Goal: Task Accomplishment & Management: Use online tool/utility

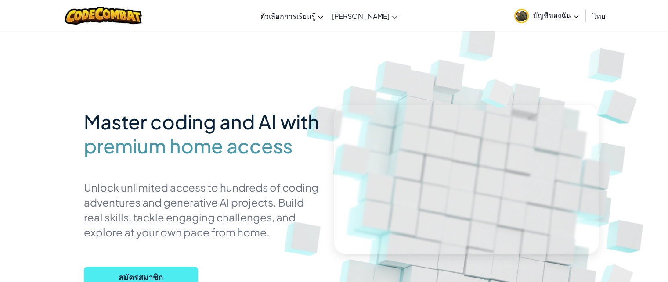
scroll to position [44, 0]
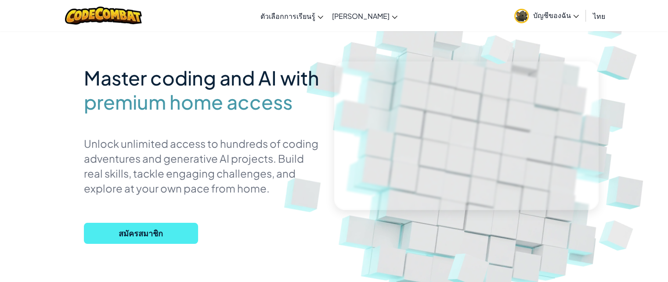
click at [560, 18] on span "บัญชีของฉัน" at bounding box center [556, 15] width 46 height 9
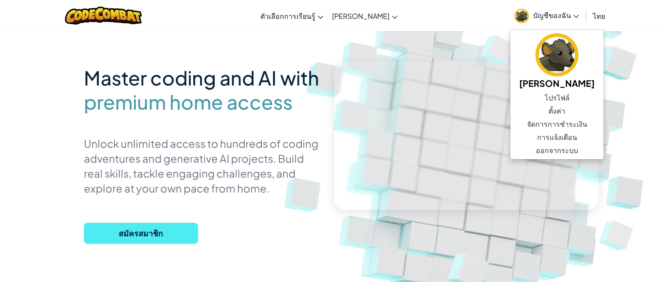
drag, startPoint x: 556, startPoint y: 18, endPoint x: 511, endPoint y: 45, distance: 51.8
click at [555, 18] on span "บัญชีของฉัน" at bounding box center [556, 15] width 46 height 9
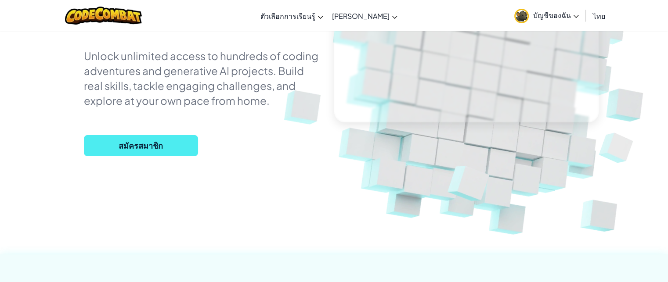
scroll to position [176, 0]
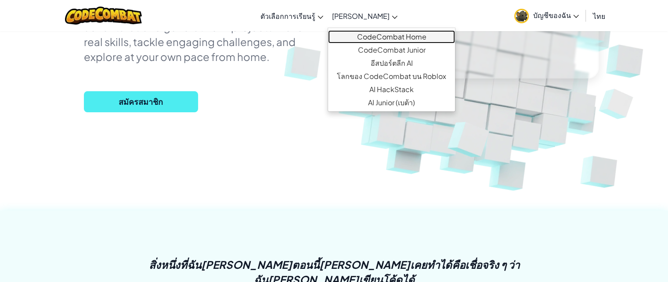
click at [377, 37] on link "CodeCombat Home" at bounding box center [391, 36] width 127 height 13
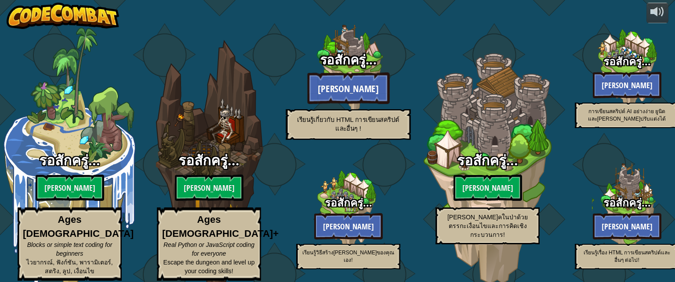
select select "th"
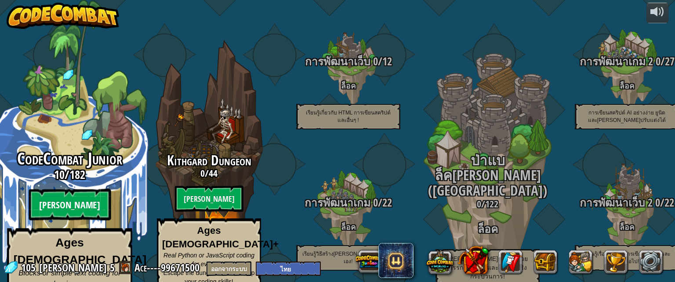
click at [74, 190] on btn "[PERSON_NAME]" at bounding box center [70, 205] width 82 height 32
select select "th"
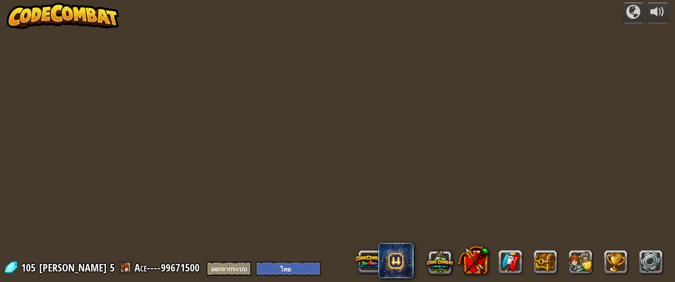
select select "th"
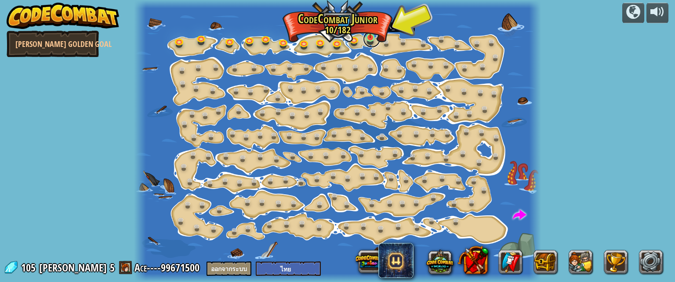
click at [371, 39] on link at bounding box center [372, 39] width 18 height 18
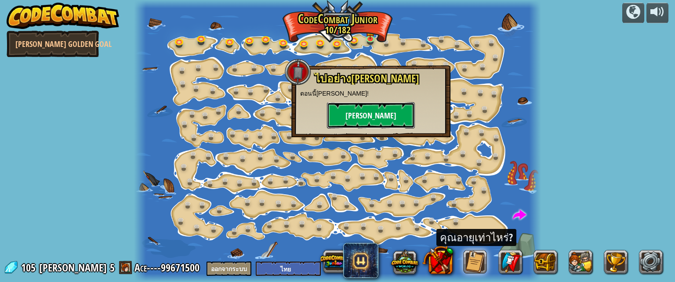
click at [368, 114] on button "[PERSON_NAME]" at bounding box center [371, 115] width 88 height 26
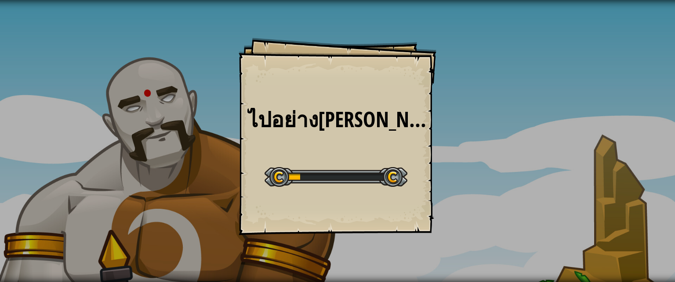
click at [362, 132] on div "ไปอย่าง[PERSON_NAME] Goals Start Level เกิดข้อผิดพลาดในการโหลดจากเซิร์ฟเวอร์ [P…" at bounding box center [338, 137] width 198 height 198
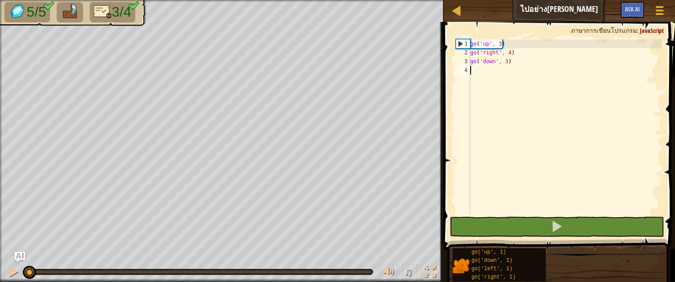
scroll to position [4, 0]
type textarea "go"
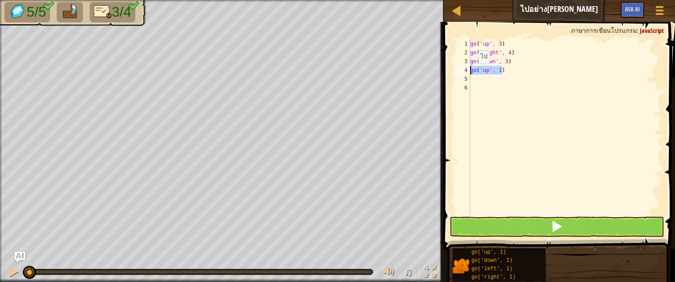
drag, startPoint x: 501, startPoint y: 71, endPoint x: 467, endPoint y: 76, distance: 33.8
click at [467, 76] on div "1 2 3 4 5 6 go ( 'up' , 3 ) go ( 'right' , 4 ) go ( 'down' , 3 ) go ( 'up' , 1 …" at bounding box center [558, 128] width 208 height 176
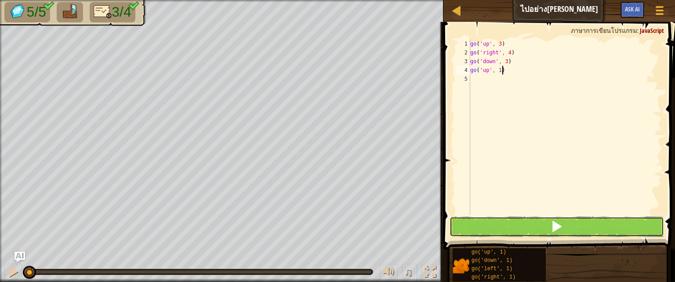
click at [529, 224] on button at bounding box center [556, 227] width 214 height 20
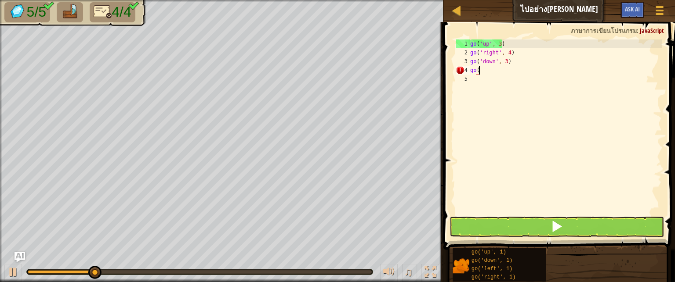
type textarea "g"
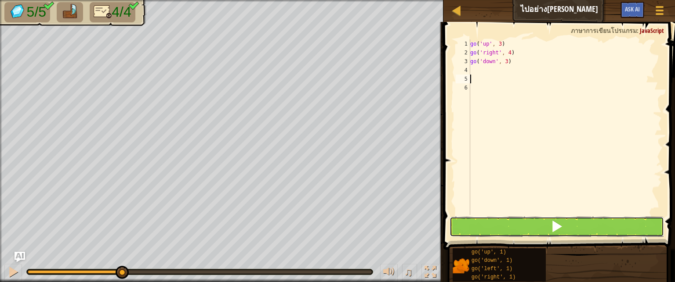
click at [496, 226] on button at bounding box center [556, 227] width 214 height 20
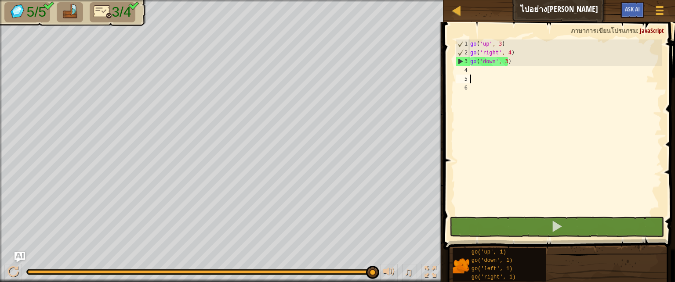
click at [483, 72] on div "go ( 'up' , 3 ) go ( 'right' , 4 ) go ( 'down' , 3 )" at bounding box center [564, 136] width 193 height 193
type textarea "go"
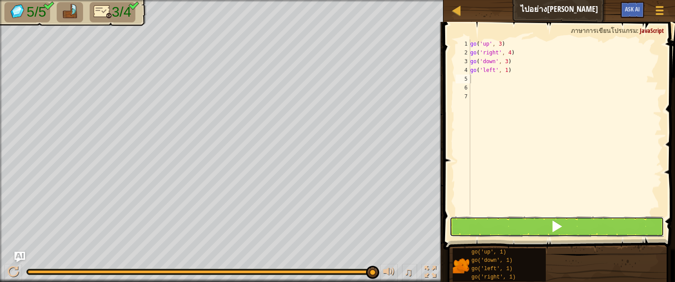
click at [551, 224] on span at bounding box center [556, 227] width 12 height 12
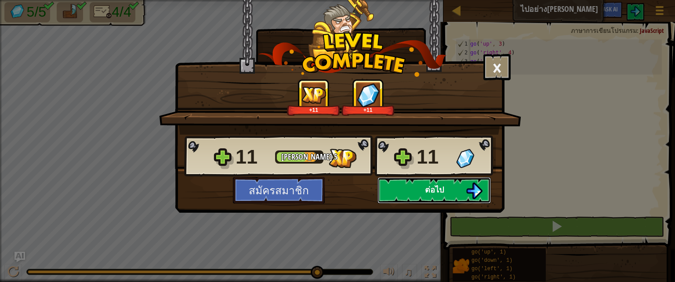
click at [429, 195] on span "ต่อไป" at bounding box center [434, 189] width 19 height 11
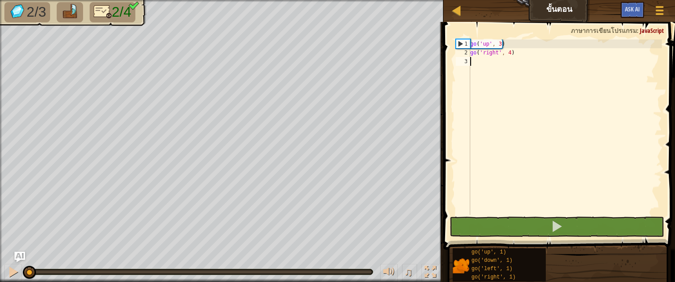
scroll to position [4, 0]
type textarea "go"
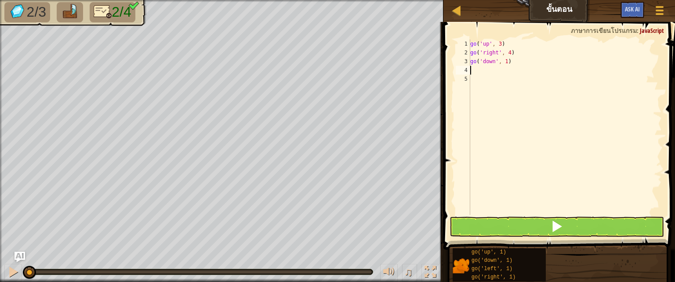
type textarea "go('down', 1)"
type textarea "go('down', 3)"
type textarea "g"
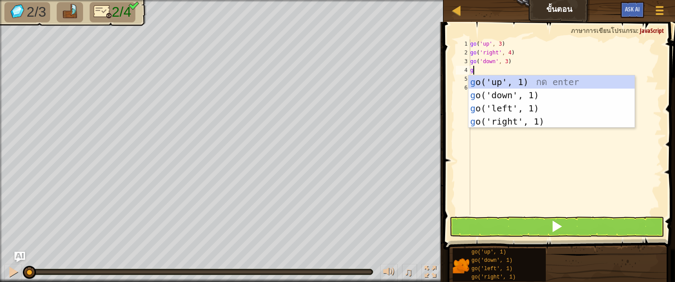
type textarea "go"
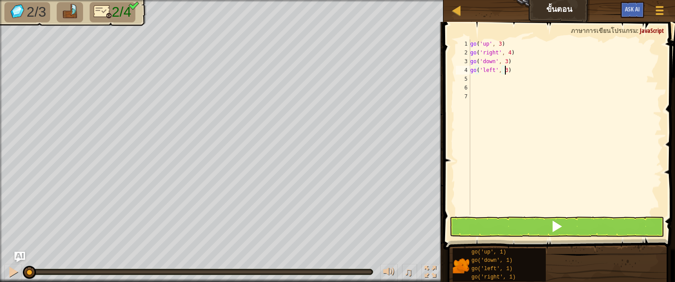
scroll to position [4, 2]
type textarea "go('left', 2)"
click at [594, 218] on div "1 2 3 4 5 6 7 8 go ( 'up' , 3 ) go ( 'right' , 4 ) go ( 'down' , 3 ) go ( 'left…" at bounding box center [558, 153] width 234 height 254
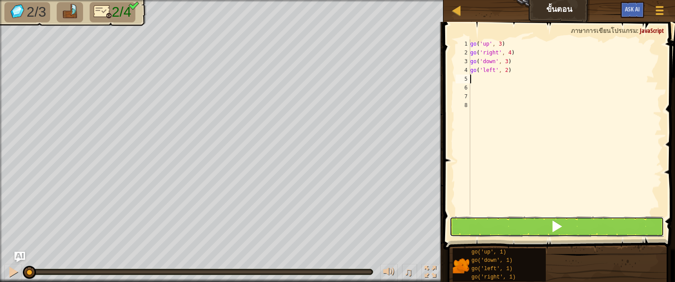
click at [587, 225] on button at bounding box center [556, 227] width 214 height 20
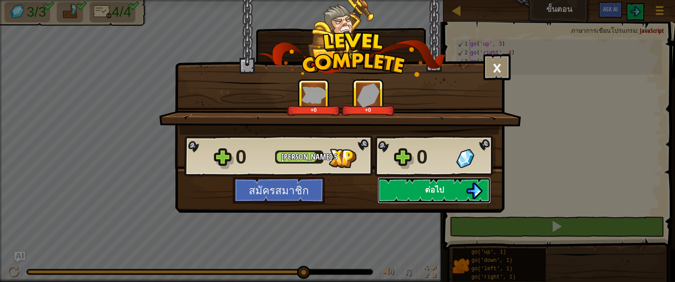
click at [420, 195] on button "ต่อไป" at bounding box center [433, 190] width 113 height 26
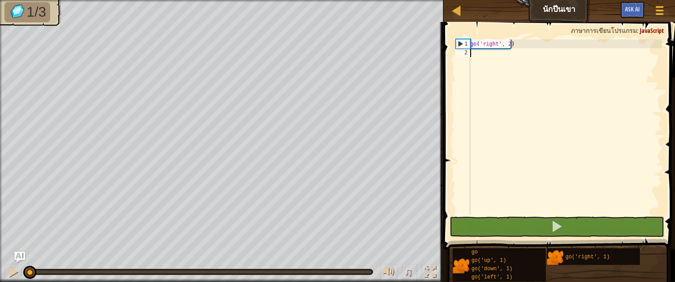
scroll to position [4, 0]
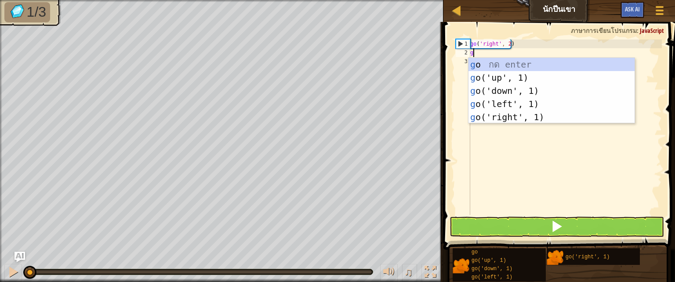
type textarea "go"
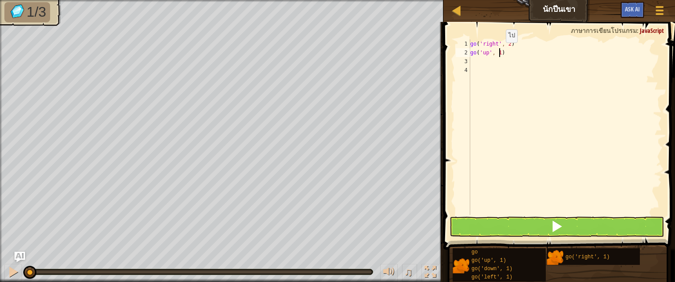
click at [498, 51] on div "go ( 'right' , 2 ) go ( 'up' , 1 )" at bounding box center [564, 136] width 193 height 193
type textarea "go('up', 3)"
click at [485, 61] on div "go ( 'right' , 2 ) go ( 'up' , 3 )" at bounding box center [564, 136] width 193 height 193
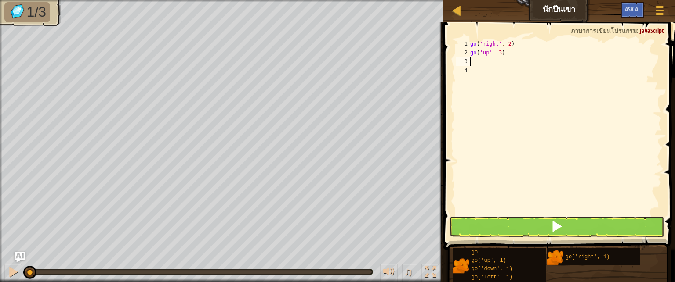
type textarea "go"
click at [509, 61] on div "go ( 'right' , 2 ) go ( 'up' , 3 ) go ( 'right' , 1 )" at bounding box center [564, 136] width 193 height 193
click at [506, 61] on div "go ( 'right' , 2 ) go ( 'up' , 3 ) go ( 'right' , 1 )" at bounding box center [564, 136] width 193 height 193
type textarea "go('right', 2)"
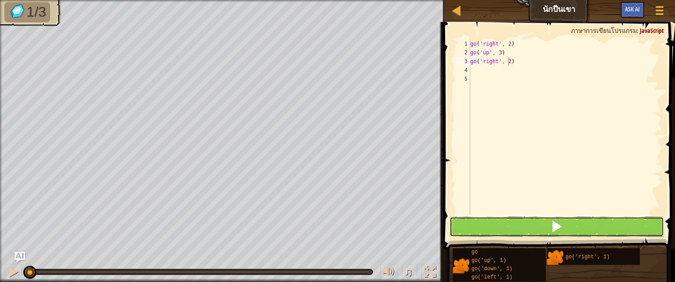
click at [576, 223] on button at bounding box center [556, 227] width 214 height 20
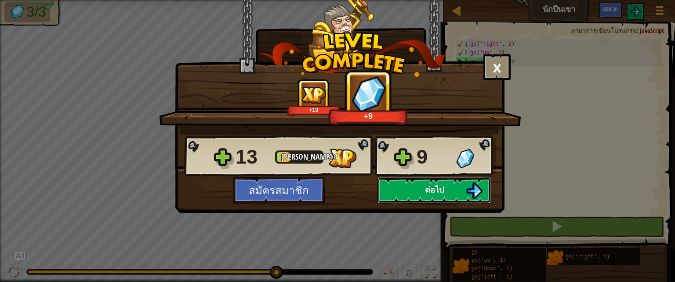
click at [457, 191] on button "ต่อไป" at bounding box center [433, 190] width 113 height 26
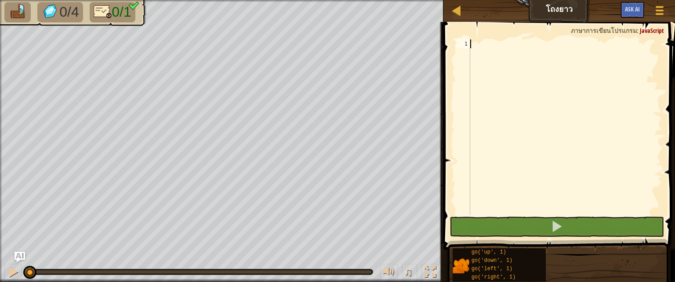
scroll to position [4, 0]
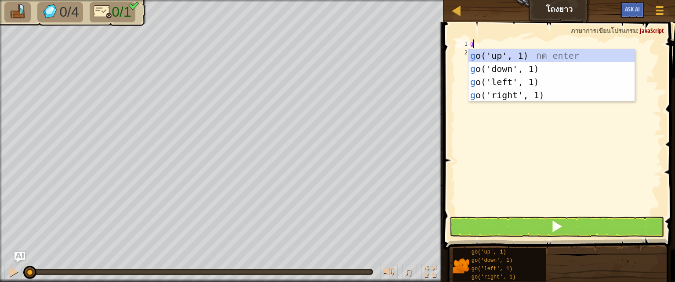
type textarea "go"
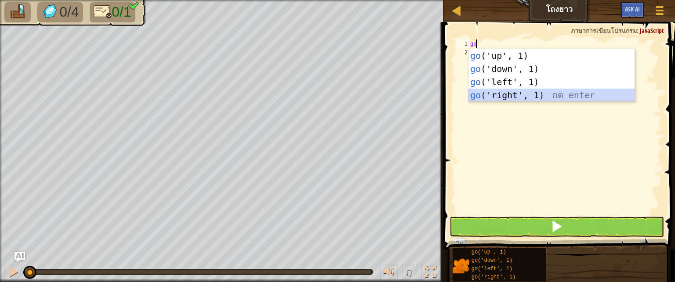
click at [488, 89] on div "go ('up', 1) กด enter go ('down', 1) กด enter go ('left', 1) กด enter go ('righ…" at bounding box center [551, 88] width 166 height 79
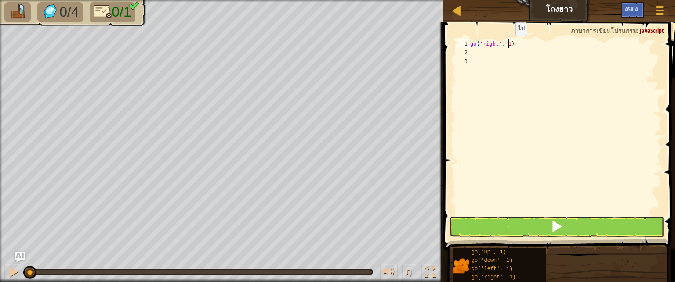
click at [508, 44] on div "go ( 'right' , 1 )" at bounding box center [564, 136] width 193 height 193
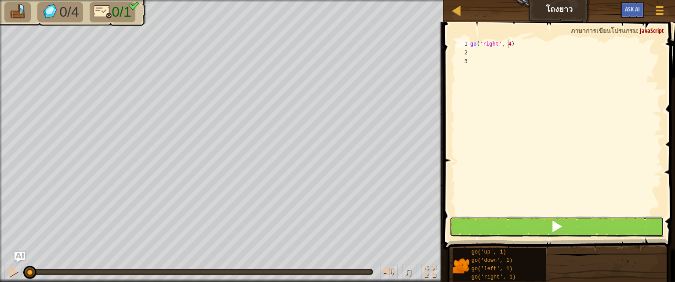
click at [495, 217] on button at bounding box center [556, 227] width 214 height 20
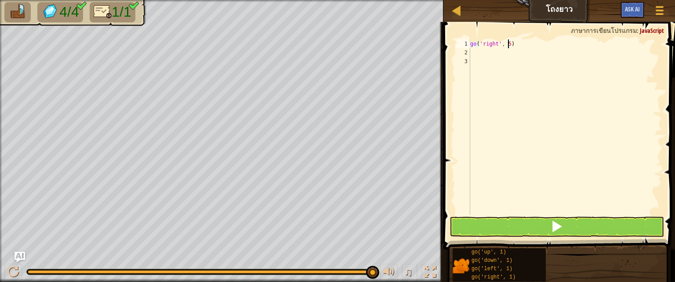
type textarea "go('right', 5)"
click at [611, 227] on button at bounding box center [556, 227] width 214 height 20
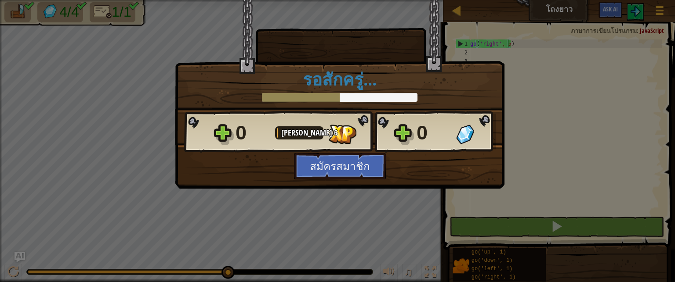
click at [468, 169] on div "0 [PERSON_NAME] 6 0 สมัครสมาชิก บันทึก ต่อไป" at bounding box center [339, 145] width 329 height 69
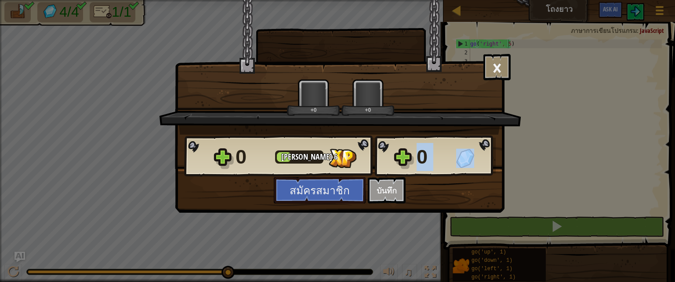
click at [468, 169] on div "0" at bounding box center [455, 157] width 79 height 28
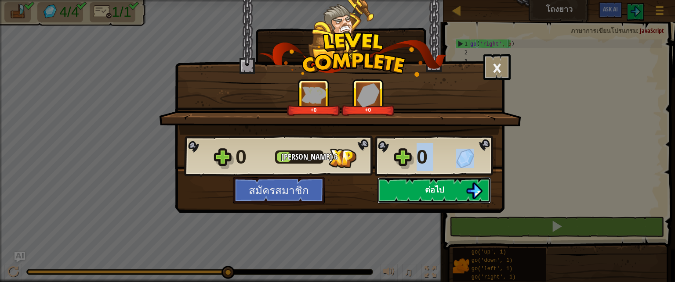
click at [468, 181] on button "ต่อไป" at bounding box center [433, 190] width 113 height 26
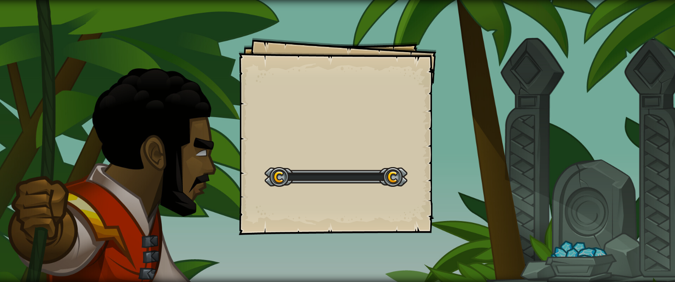
click at [468, 181] on div "Goals Start Level เกิดข้อผิดพลาดในการโหลดจากเซิร์ฟเวอร์ [PERSON_NAME]รีเฟรชหน้า…" at bounding box center [337, 141] width 675 height 282
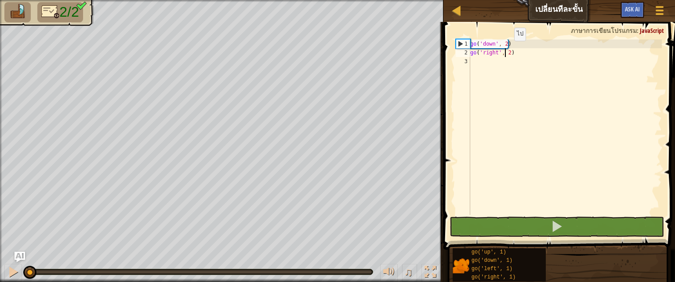
click at [506, 50] on div "go ( 'down' , 2 ) go ( 'right' , 2 )" at bounding box center [564, 136] width 193 height 193
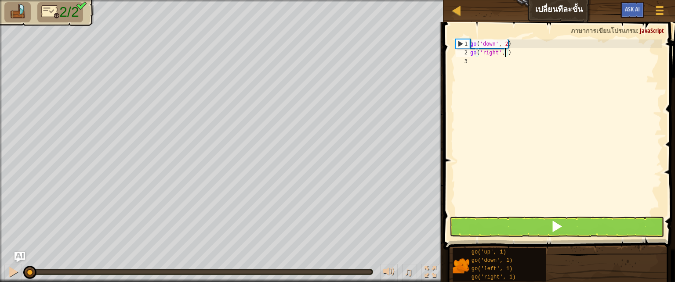
scroll to position [4, 3]
type textarea "go('right', 5)"
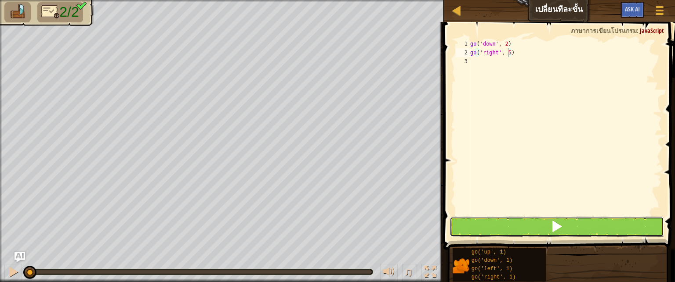
click at [631, 222] on button at bounding box center [556, 227] width 214 height 20
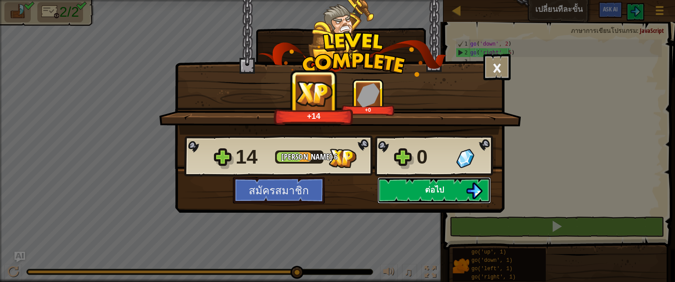
click at [418, 197] on button "ต่อไป" at bounding box center [433, 190] width 113 height 26
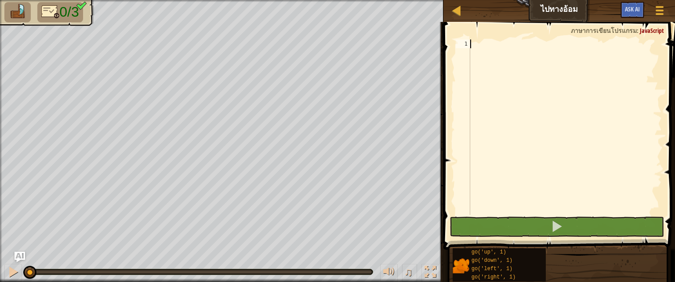
scroll to position [4, 0]
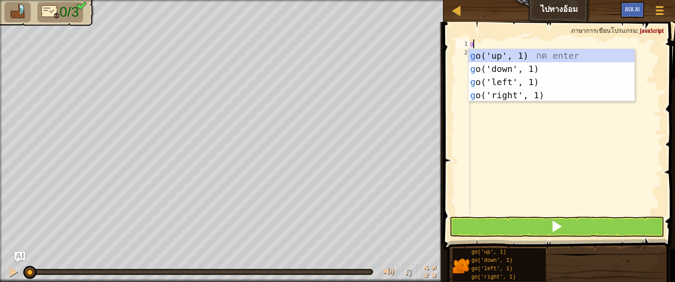
type textarea "go"
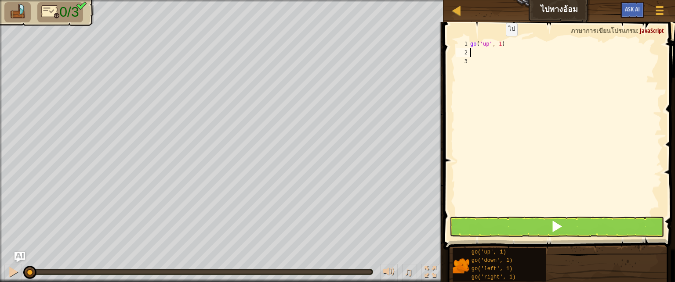
click at [498, 45] on div "go ( 'up' , 1 )" at bounding box center [564, 136] width 193 height 193
type textarea "go('up', 2)"
click at [498, 45] on div "go ( 'up' , )" at bounding box center [564, 136] width 193 height 193
click at [494, 52] on div "go ( 'up' , ) 2" at bounding box center [564, 136] width 193 height 193
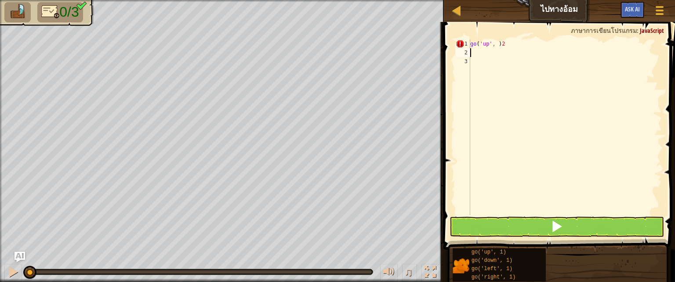
scroll to position [4, 0]
type textarea "go('up', )2"
click at [494, 52] on div "go ( 'up' , ) 2" at bounding box center [564, 136] width 193 height 193
type textarea "go('up', )2"
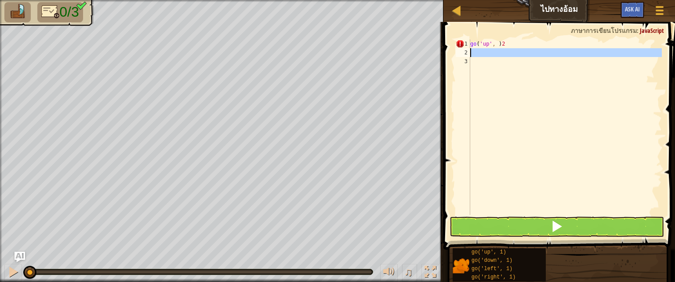
click at [494, 52] on div "go ( 'up' , ) 2" at bounding box center [564, 136] width 193 height 193
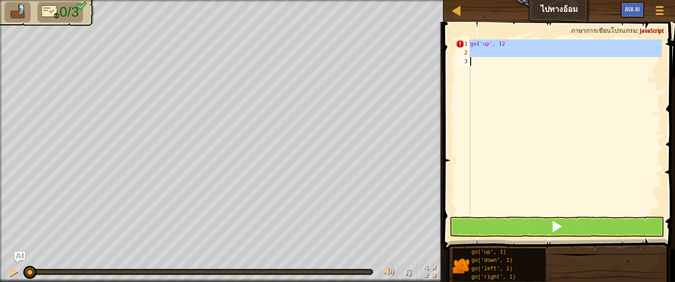
type textarea "go('up', )2"
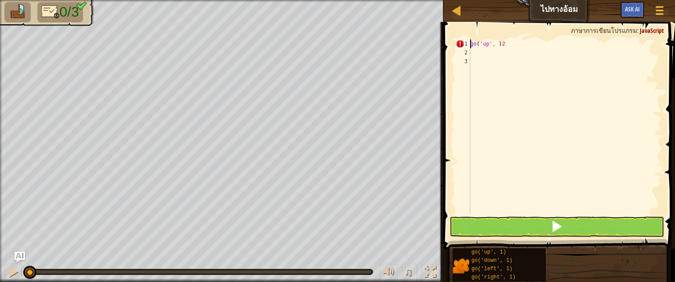
click at [494, 52] on div "go ( 'up' , ) 2" at bounding box center [564, 136] width 193 height 193
drag, startPoint x: 508, startPoint y: 51, endPoint x: 508, endPoint y: 59, distance: 8.8
click at [508, 54] on div "go ( 'up' , ) 2" at bounding box center [564, 136] width 193 height 193
click at [508, 51] on div "go ( 'up' , ) 2" at bounding box center [564, 136] width 193 height 193
click at [510, 44] on div "go ( 'up' , ) 2" at bounding box center [564, 136] width 193 height 193
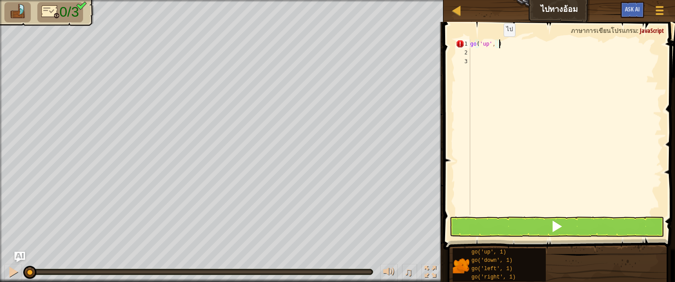
click at [496, 45] on div "go ( 'up' , )" at bounding box center [564, 136] width 193 height 193
type textarea "go('up', 2)"
click at [485, 53] on div "go ( 'up' , 2 )" at bounding box center [564, 136] width 193 height 193
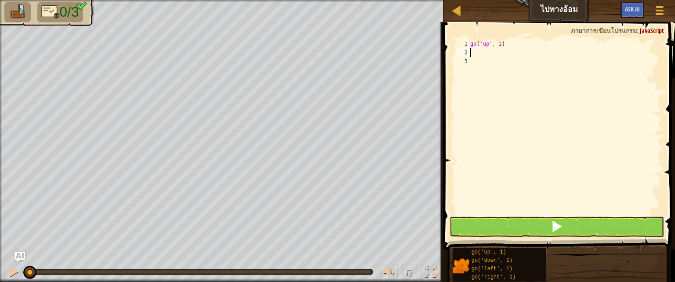
type textarea "go"
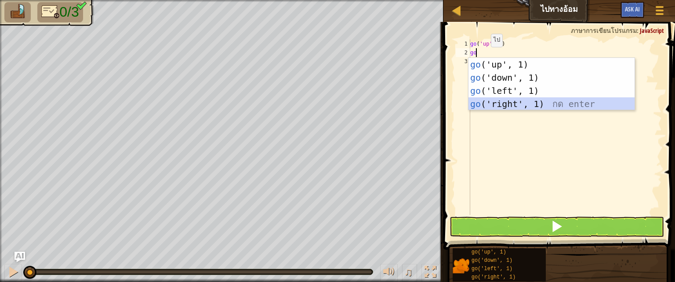
click at [500, 104] on div "go ('up', 1) กด enter go ('down', 1) กด enter go ('left', 1) กด enter go ('righ…" at bounding box center [551, 97] width 166 height 79
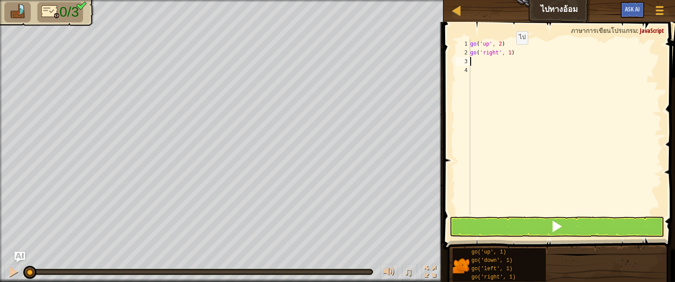
click at [508, 53] on div "go ( 'up' , 2 ) go ( 'right' , 1 )" at bounding box center [564, 136] width 193 height 193
type textarea "go('right', 3)"
click at [482, 65] on div "go ( 'up' , 2 ) go ( 'right' , 3 )" at bounding box center [564, 136] width 193 height 193
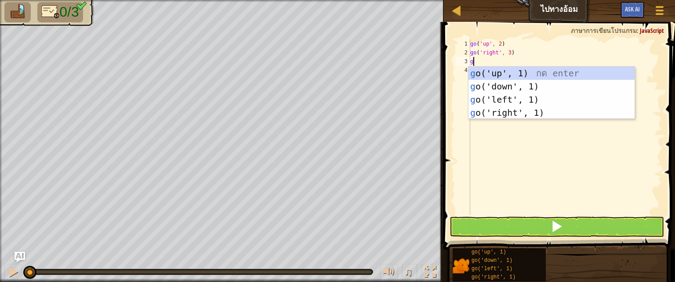
type textarea "go"
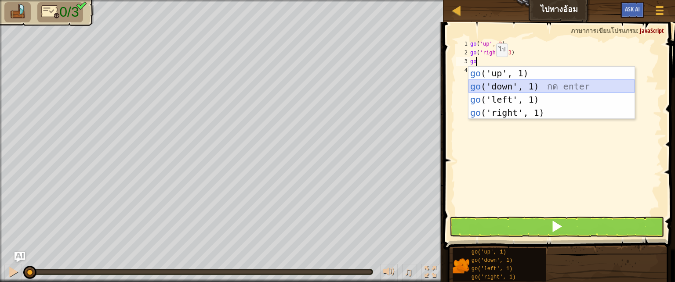
click at [510, 87] on div "go ('up', 1) กด enter go ('down', 1) กด enter go ('left', 1) กด enter go ('righ…" at bounding box center [551, 106] width 166 height 79
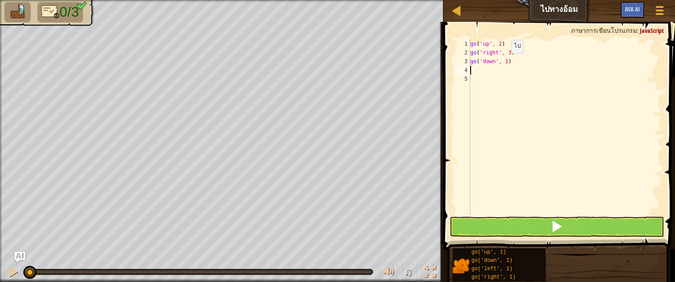
click at [504, 62] on div "go ( 'up' , 2 ) go ( 'right' , 3 ) go ( 'down' , 1 )" at bounding box center [564, 136] width 193 height 193
type textarea "go('down', 2)"
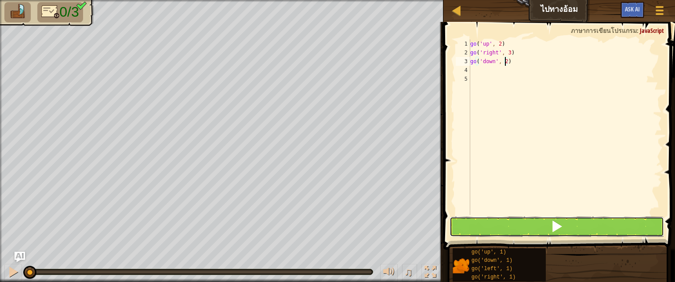
click at [532, 227] on button at bounding box center [556, 227] width 214 height 20
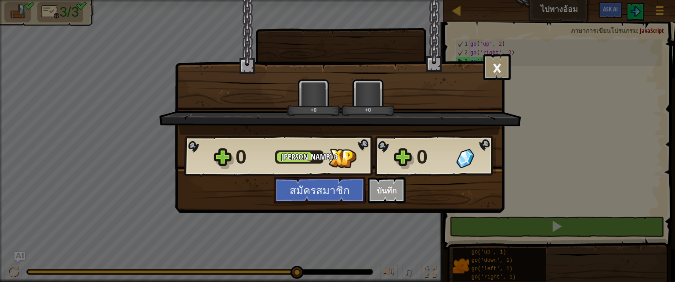
drag, startPoint x: 414, startPoint y: 213, endPoint x: 418, endPoint y: 215, distance: 4.7
click at [416, 216] on div "× ด่านนี้สนุกแค่ไหน? บอกเรา[PERSON_NAME]อีกหน่อย! +0 +0 Reticulating Splines...…" at bounding box center [337, 141] width 675 height 282
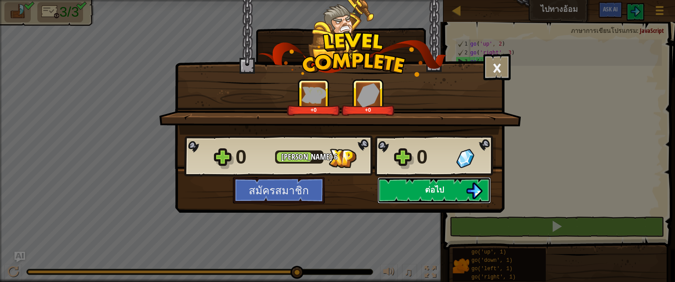
click at [438, 191] on span "ต่อไป" at bounding box center [434, 189] width 19 height 11
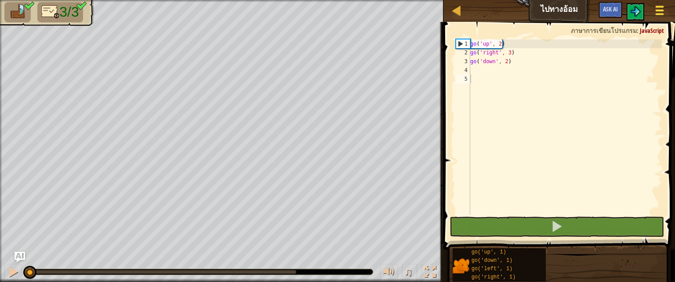
click at [657, 10] on span at bounding box center [659, 11] width 8 height 2
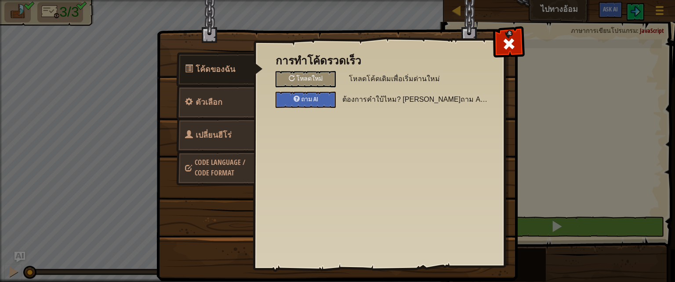
click at [213, 127] on link "เปลี่ยนฮีโร่" at bounding box center [215, 135] width 78 height 34
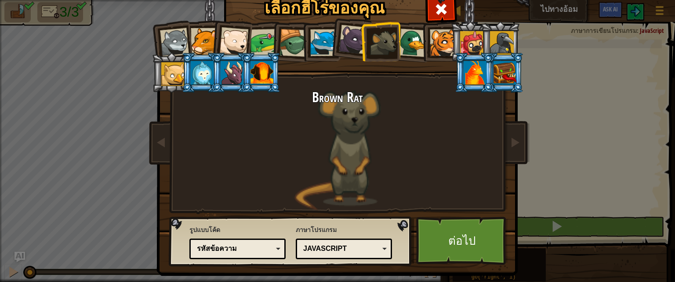
drag, startPoint x: 334, startPoint y: 39, endPoint x: 438, endPoint y: 72, distance: 108.8
click at [334, 40] on li at bounding box center [350, 38] width 43 height 44
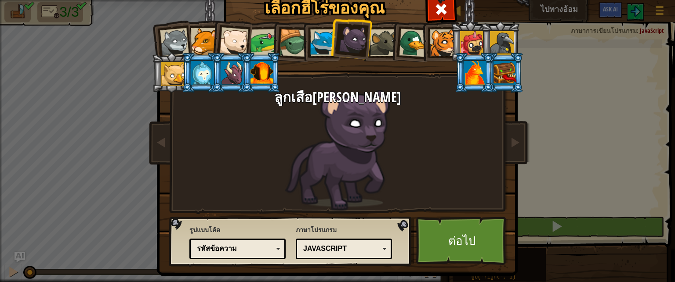
click at [506, 73] on div at bounding box center [504, 73] width 23 height 24
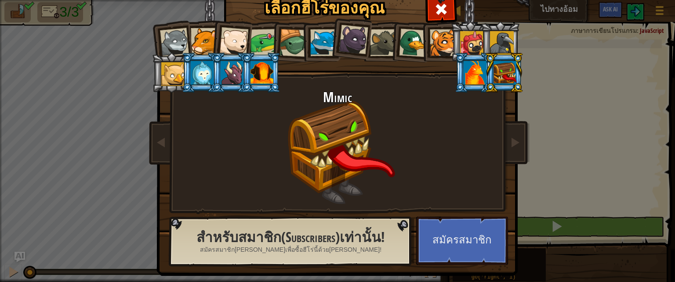
drag, startPoint x: 452, startPoint y: 40, endPoint x: 472, endPoint y: 40, distance: 20.7
click at [451, 40] on li at bounding box center [470, 42] width 40 height 40
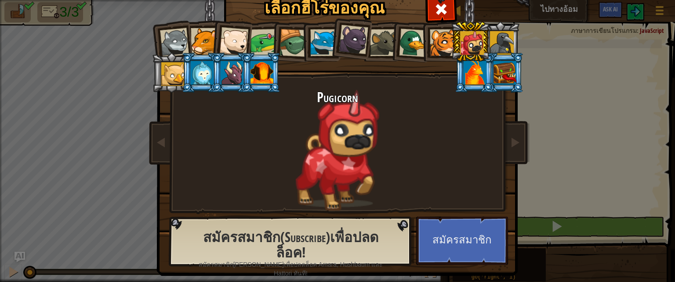
click at [438, 40] on div at bounding box center [443, 42] width 27 height 27
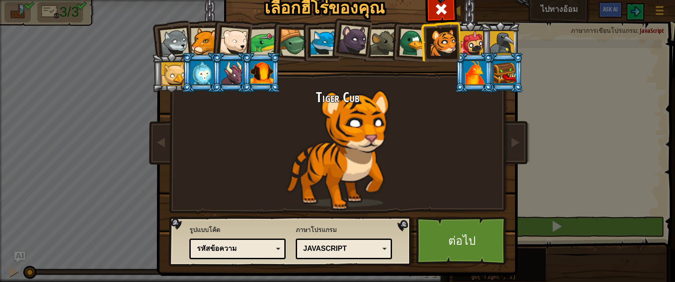
click at [655, 2] on div "เลือกฮีโร่ของคุณ 186 Wolf Pup Cougar Polar Bear Cub Frog เต่า Blue Fox ลูกเสือ[…" at bounding box center [337, 141] width 675 height 282
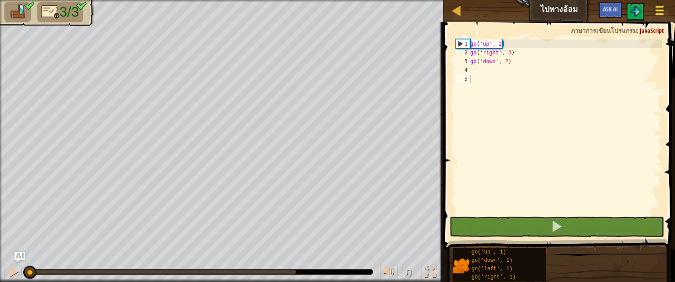
click at [658, 13] on div at bounding box center [659, 10] width 12 height 13
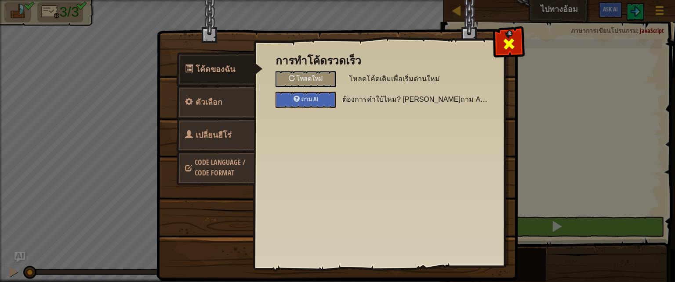
click at [510, 47] on span at bounding box center [509, 44] width 14 height 14
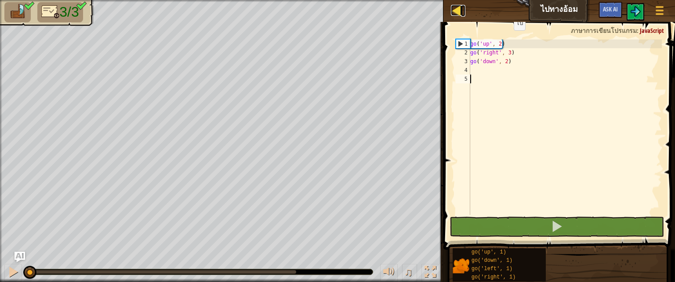
click at [459, 7] on div at bounding box center [456, 10] width 11 height 11
select select "th"
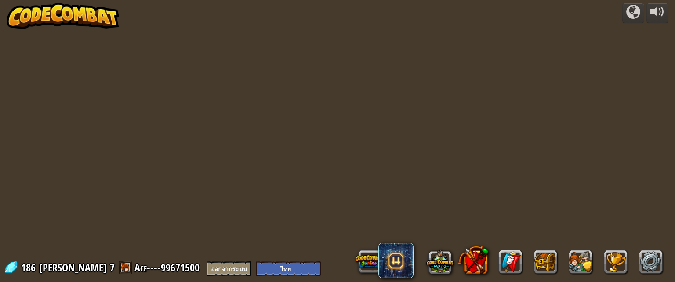
select select "th"
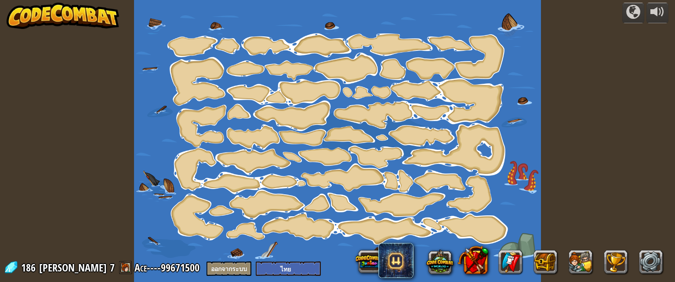
select select "th"
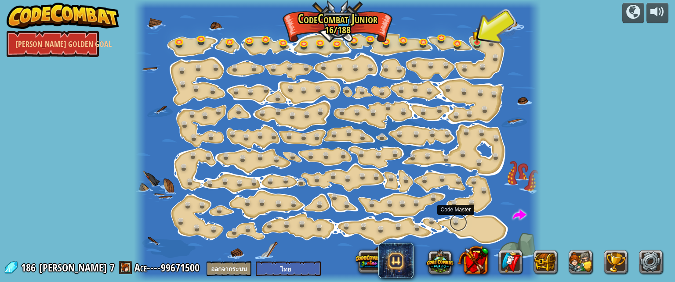
click at [455, 220] on link at bounding box center [458, 223] width 18 height 18
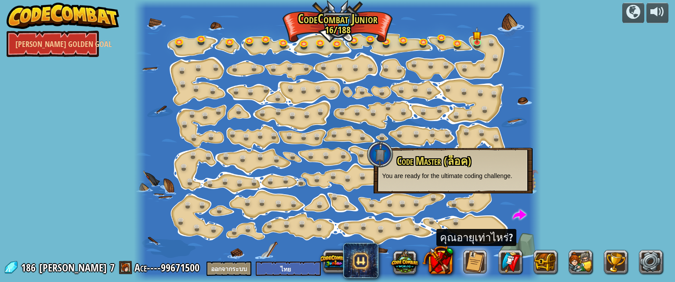
click at [499, 233] on div "คุณอายุเท่าไหร่?" at bounding box center [476, 238] width 80 height 18
click at [485, 239] on div "คุณอายุเท่าไหร่?" at bounding box center [476, 238] width 80 height 18
click at [480, 238] on div "คุณอายุเท่าไหร่?" at bounding box center [476, 238] width 80 height 18
click at [479, 238] on div "คุณอายุเท่าไหร่?" at bounding box center [476, 238] width 80 height 18
click at [522, 213] on span at bounding box center [520, 216] width 14 height 14
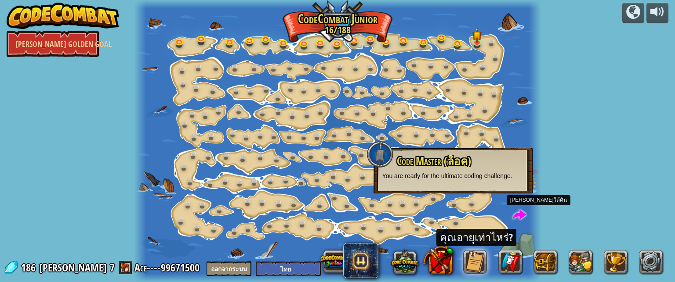
select select "th"
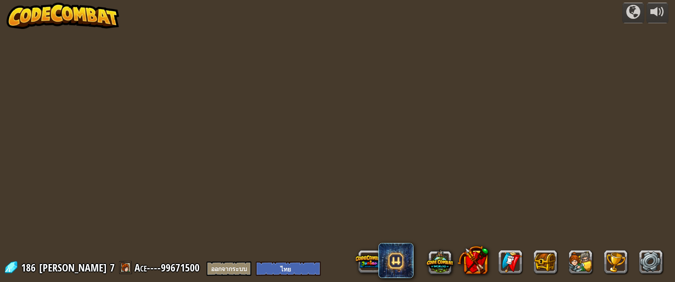
select select "th"
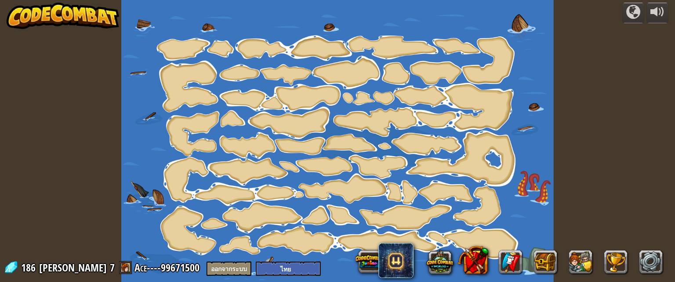
select select "th"
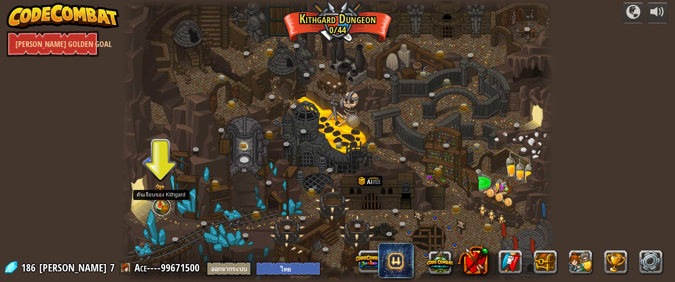
click at [165, 207] on link at bounding box center [162, 207] width 18 height 18
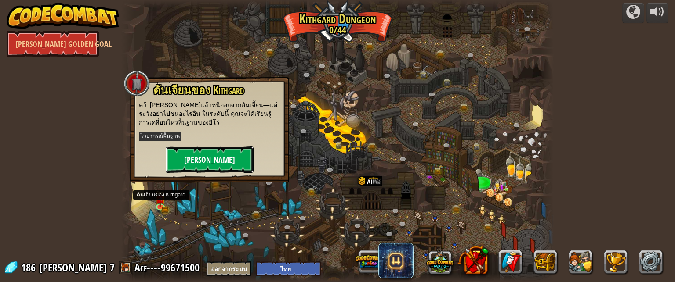
click at [202, 157] on button "[PERSON_NAME]" at bounding box center [210, 160] width 88 height 26
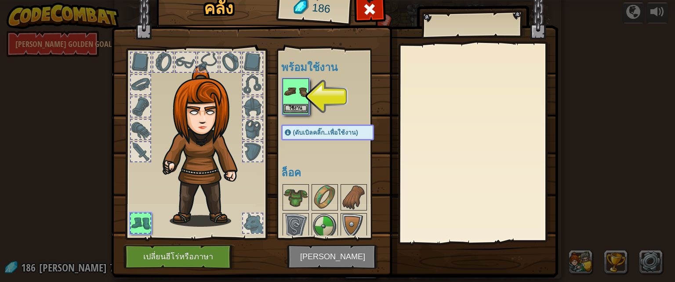
click at [291, 94] on img at bounding box center [295, 92] width 25 height 25
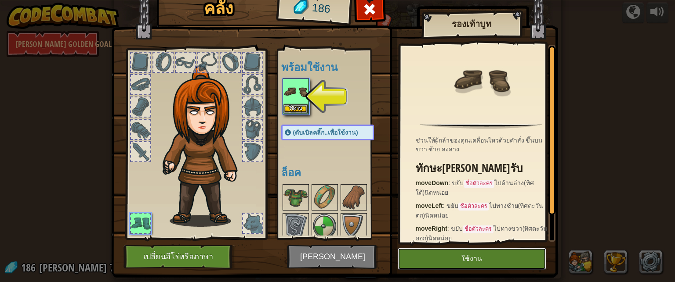
click at [486, 264] on button "ใช้งาน" at bounding box center [472, 259] width 148 height 22
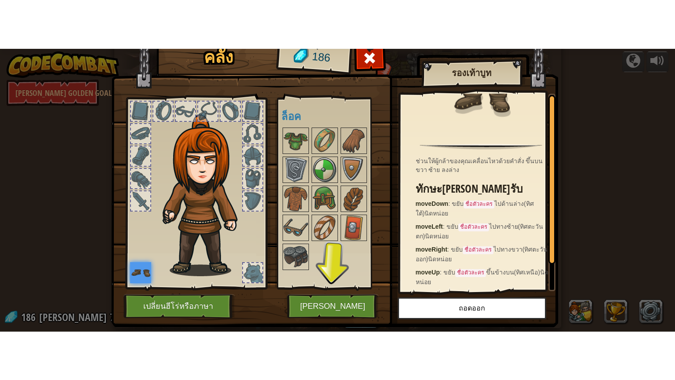
scroll to position [21, 0]
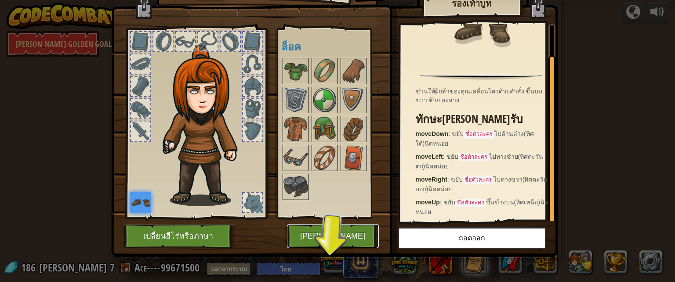
click at [330, 242] on button "[PERSON_NAME]" at bounding box center [333, 236] width 92 height 24
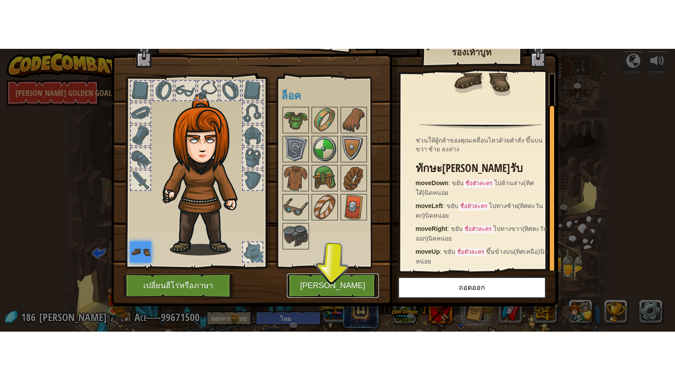
scroll to position [0, 0]
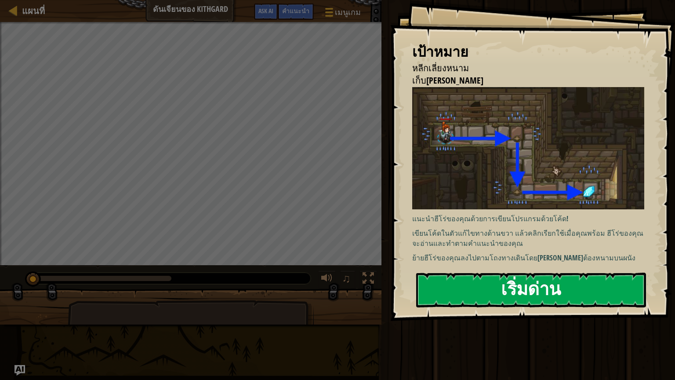
click at [539, 279] on button "เริ่มด่าน" at bounding box center [531, 289] width 230 height 35
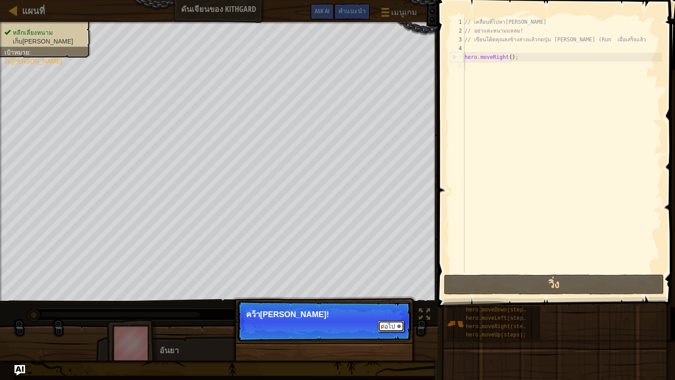
click at [397, 282] on button "ต่อไป" at bounding box center [391, 325] width 26 height 11
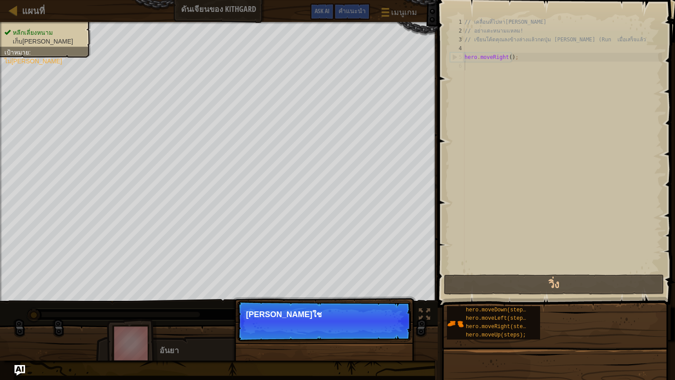
click at [397, 282] on p "ต่อไป [PERSON_NAME]ใช" at bounding box center [324, 320] width 174 height 40
click at [397, 282] on p "ต่อไป [PERSON_NAME]ใช้วิธีเห" at bounding box center [324, 320] width 174 height 40
click at [397, 282] on p "ต่อไป [PERSON_NAME]ใช้วิธีเหล่านี้" at bounding box center [324, 320] width 174 height 40
click at [0, 0] on button "ต่อไป" at bounding box center [0, 0] width 0 height 0
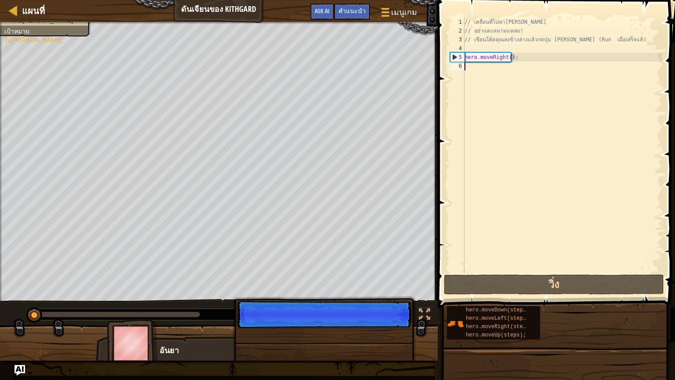
click at [397, 282] on p "ต่อไป" at bounding box center [324, 313] width 174 height 27
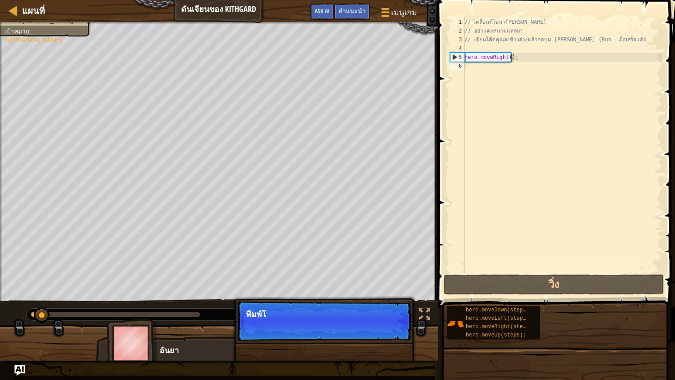
click at [397, 282] on p "ต่อไป พิมพ์โ" at bounding box center [324, 320] width 174 height 40
click at [396, 282] on p "ต่อไป พิมพ์โค้ดของค" at bounding box center [324, 320] width 174 height 40
click at [396, 282] on p "ต่อไป พิมพ์โค้ดของคุณทางด" at bounding box center [324, 320] width 174 height 40
click at [395, 282] on p "ต่อไป พิมพ์โค้ดของคุณทางด้านขวา" at bounding box center [324, 320] width 174 height 40
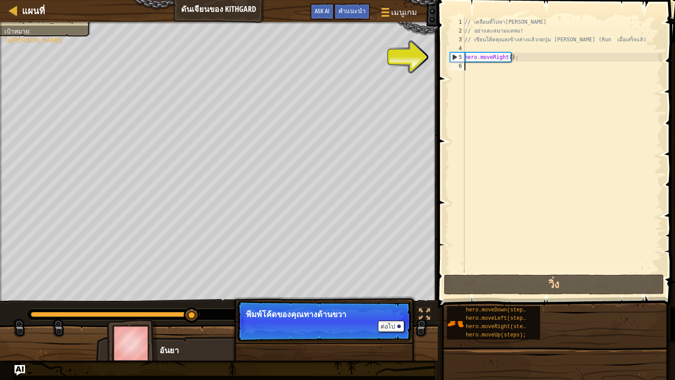
click at [488, 65] on div "// เคลื่อนที่ไปหา[PERSON_NAME] // อย่าแตะหนามแหลม! // เขียนโค้ดคุณลงข้างล่างแล้…" at bounding box center [562, 154] width 199 height 272
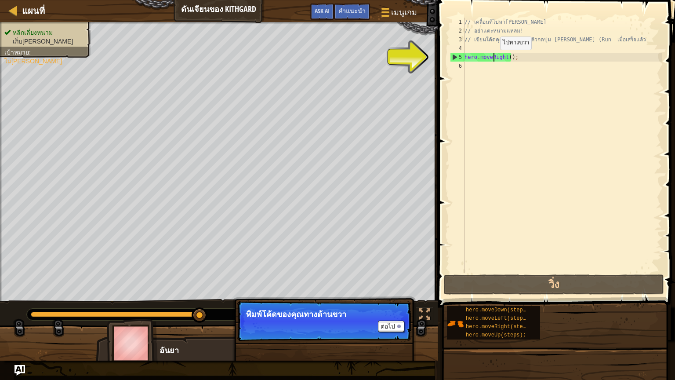
click at [492, 58] on div "// เคลื่อนที่ไปหา[PERSON_NAME] // อย่าแตะหนามแหลม! // เขียนโค้ดคุณลงข้างล่างแล้…" at bounding box center [562, 154] width 199 height 272
type textarea "hero.moveRight();"
click at [473, 69] on div "// เคลื่อนที่ไปหา[PERSON_NAME] // อย่าแตะหนามแหลม! // เขียนโค้ดคุณลงข้างล่างแล้…" at bounding box center [562, 154] width 199 height 272
type textarea "h"
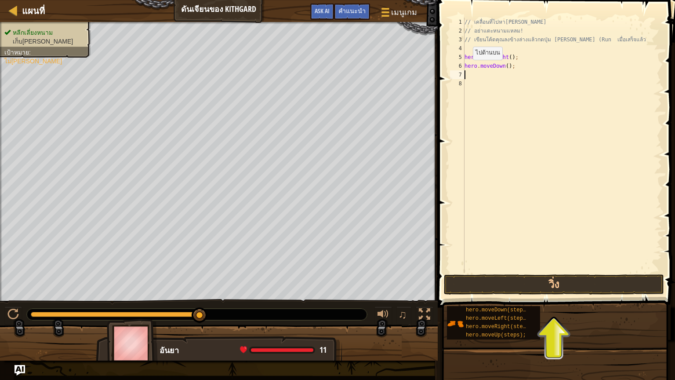
type textarea "h"
click at [535, 282] on button "วิ่ง" at bounding box center [554, 284] width 220 height 20
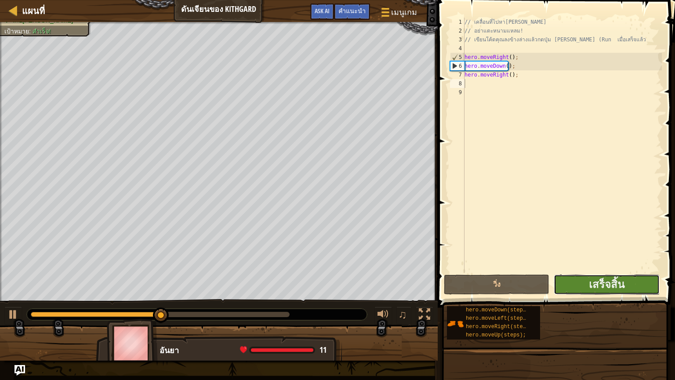
click at [572, 279] on button "เสร็จสิ้น" at bounding box center [605, 284] width 105 height 20
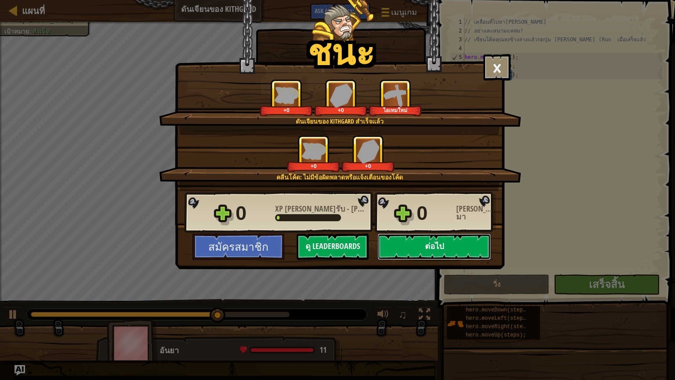
click at [439, 245] on button "ต่อไป" at bounding box center [433, 246] width 113 height 26
select select "th"
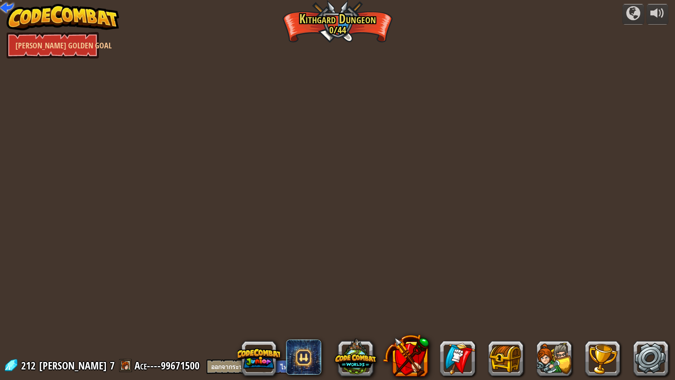
select select "th"
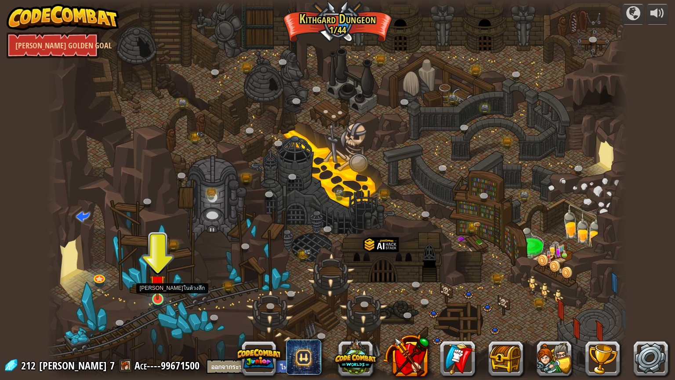
click at [151, 282] on img at bounding box center [157, 282] width 15 height 35
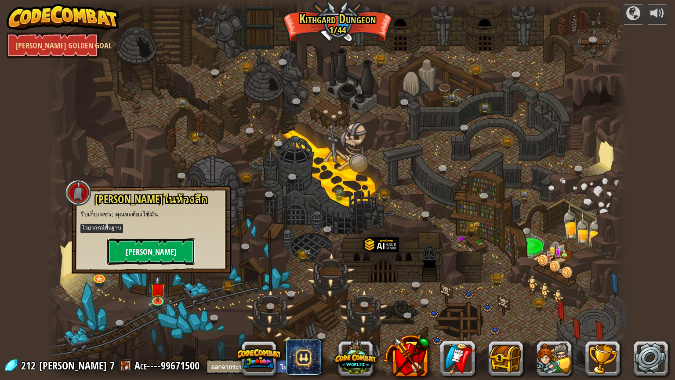
click at [170, 256] on button "[PERSON_NAME]" at bounding box center [151, 251] width 88 height 26
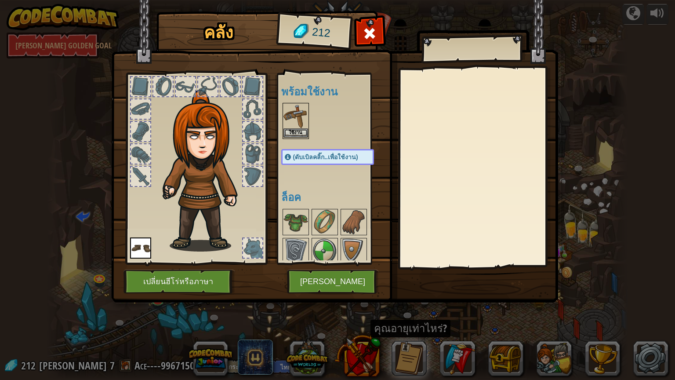
click at [300, 125] on img at bounding box center [295, 116] width 25 height 25
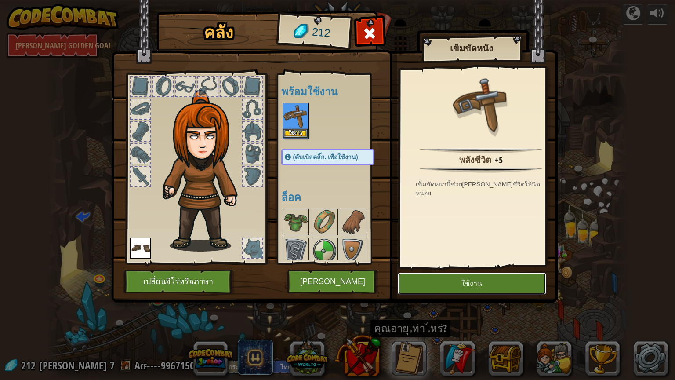
click at [445, 281] on button "ใช้งาน" at bounding box center [472, 283] width 148 height 22
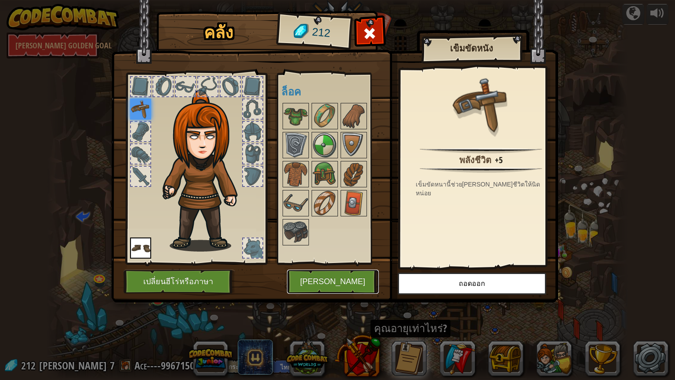
click at [329, 280] on button "[PERSON_NAME]" at bounding box center [333, 281] width 92 height 24
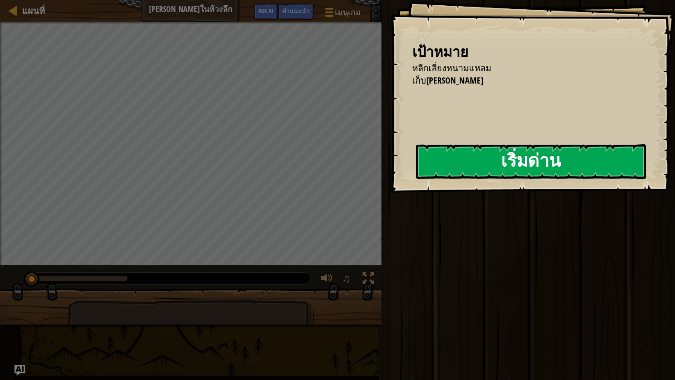
click at [464, 161] on button "เริ่มด่าน" at bounding box center [531, 161] width 230 height 35
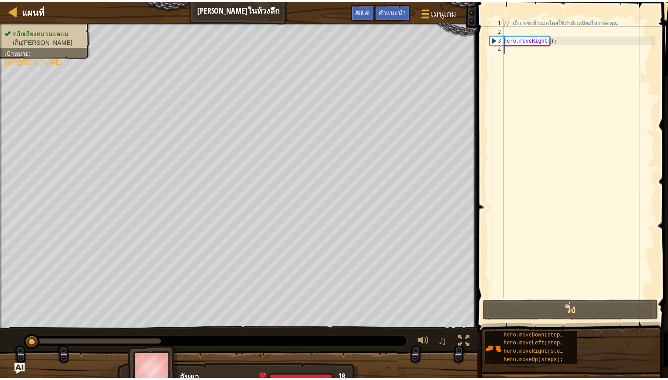
scroll to position [4, 0]
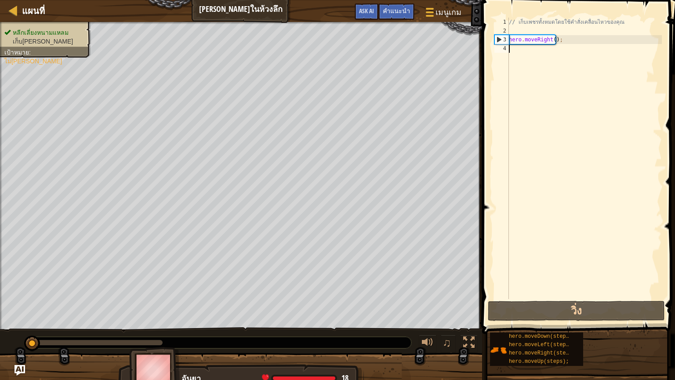
type textarea "ho"
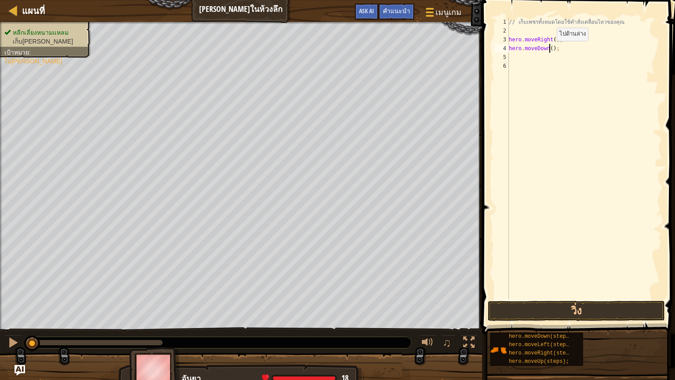
click at [549, 49] on div "// เก็บเพชรทั้งหมดโดยใช้คำสั่งเคลื่อนไหวของคุณ hero . moveRight ( ) ; hero . mo…" at bounding box center [584, 167] width 155 height 299
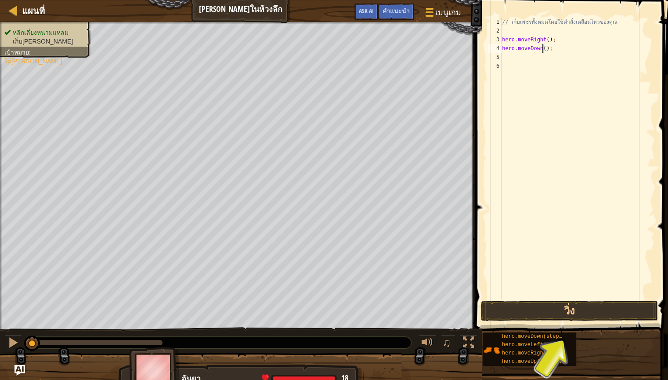
type textarea "hero.moveDown(3);"
click at [528, 60] on div "// เก็บเพชรทั้งหมดโดยใช้คำสั่งเคลื่อนไหวของคุณ hero . moveRight ( ) ; hero . mo…" at bounding box center [577, 167] width 155 height 299
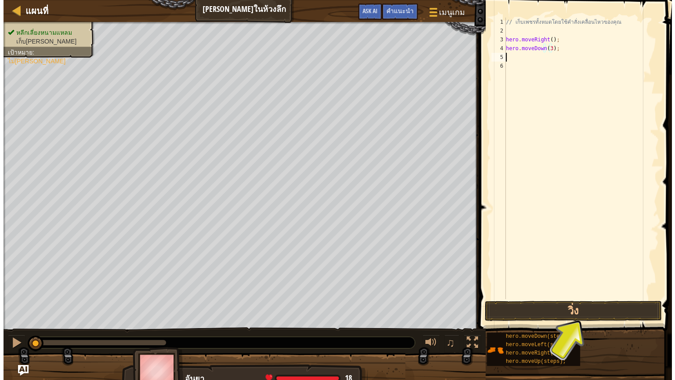
scroll to position [4, 0]
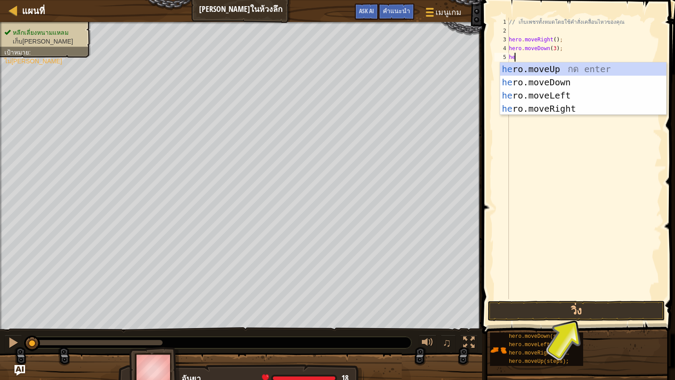
type textarea "hero"
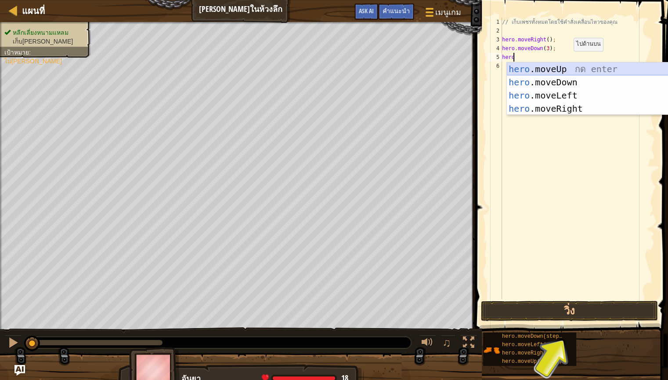
click at [563, 67] on div "hero .moveUp กด enter hero .moveDown กด enter hero .moveLeft กด enter hero .mov…" at bounding box center [590, 101] width 166 height 79
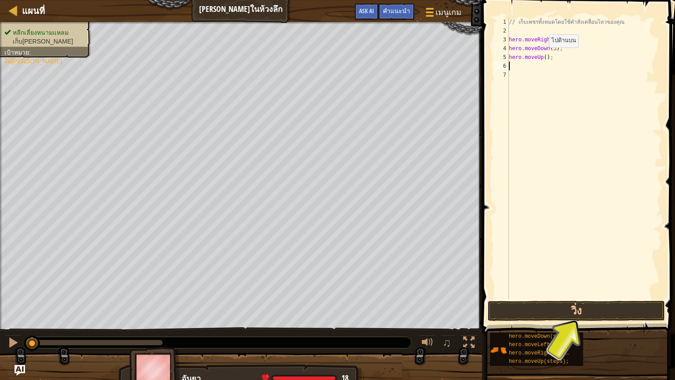
click at [534, 56] on div "// เก็บเพชรทั้งหมดโดยใช้คำสั่งเคลื่อนไหวของคุณ hero . moveRight ( ) ; hero . mo…" at bounding box center [584, 167] width 155 height 299
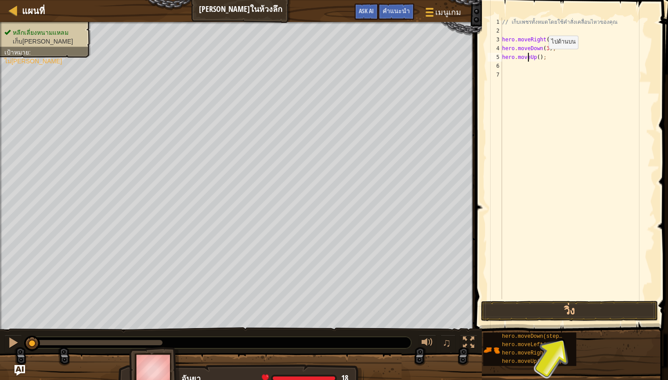
click at [541, 58] on div "// เก็บเพชรทั้งหมดโดยใช้คำสั่งเคลื่อนไหวของคุณ hero . moveRight ( ) ; hero . mo…" at bounding box center [577, 167] width 155 height 299
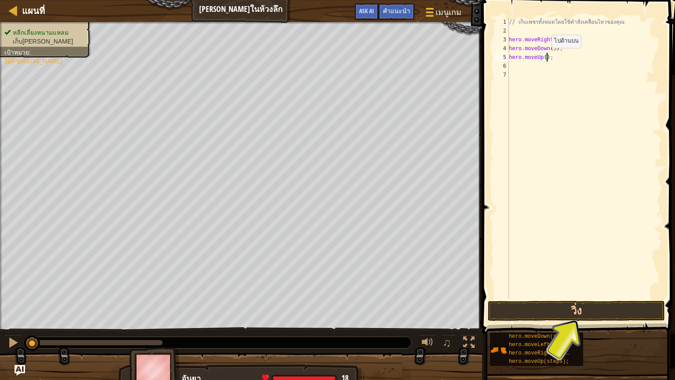
click at [537, 56] on div "// เก็บเพชรทั้งหมดโดยใช้คำสั่งเคลื่อนไหวของคุณ hero . moveRight ( ) ; hero . mo…" at bounding box center [584, 167] width 155 height 299
click at [567, 282] on button "วิ่ง" at bounding box center [576, 310] width 177 height 20
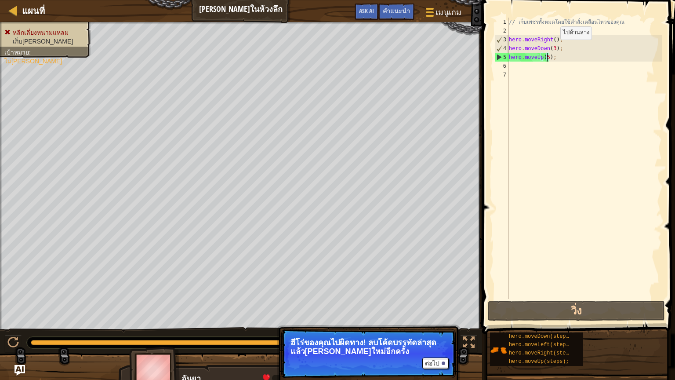
click at [552, 48] on div "// เก็บเพชรทั้งหมดโดยใช้คำสั่งเคลื่อนไหวของคุณ hero . moveRight ( ) ; hero . mo…" at bounding box center [584, 167] width 155 height 299
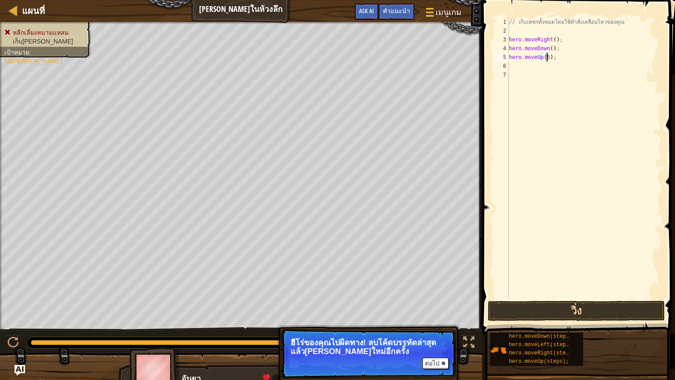
type textarea "hero.moveUp();"
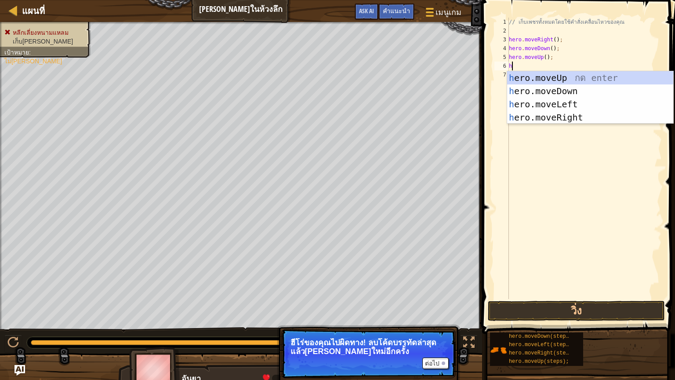
type textarea "he"
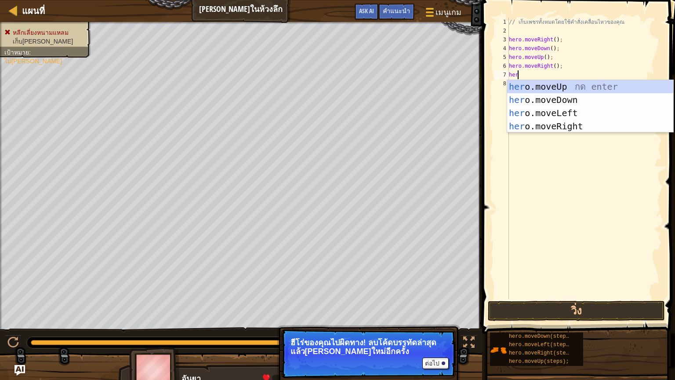
type textarea "hero"
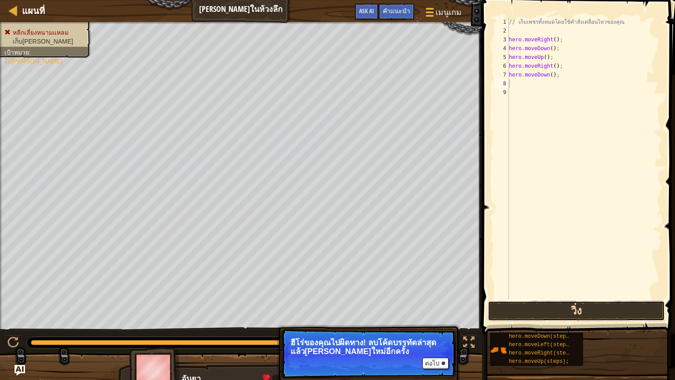
click at [590, 282] on button "วิ่ง" at bounding box center [576, 310] width 177 height 20
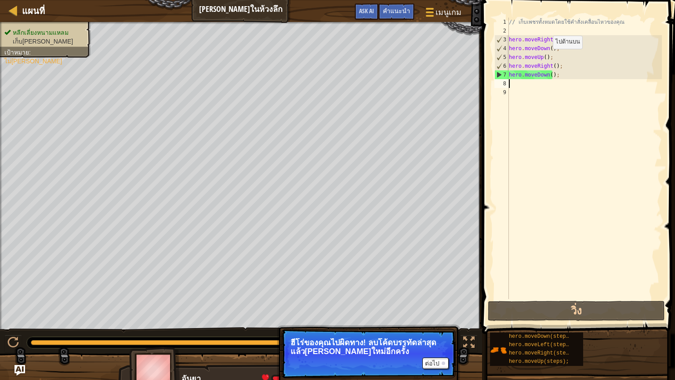
click at [545, 58] on div "// เก็บเพชรทั้งหมดโดยใช้คำสั่งเคลื่อนไหวของคุณ hero . moveRight ( ) ; hero . mo…" at bounding box center [584, 167] width 155 height 299
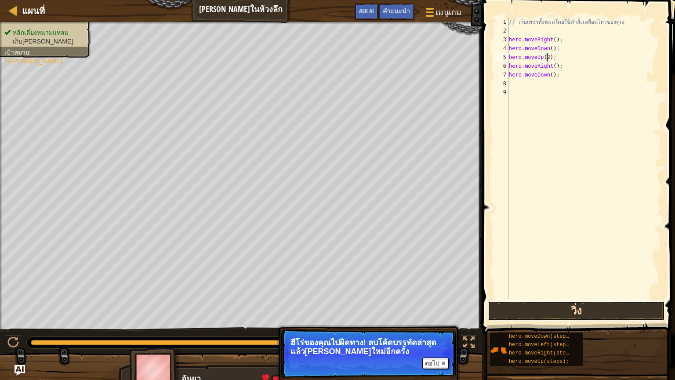
click at [551, 282] on button "วิ่ง" at bounding box center [576, 310] width 177 height 20
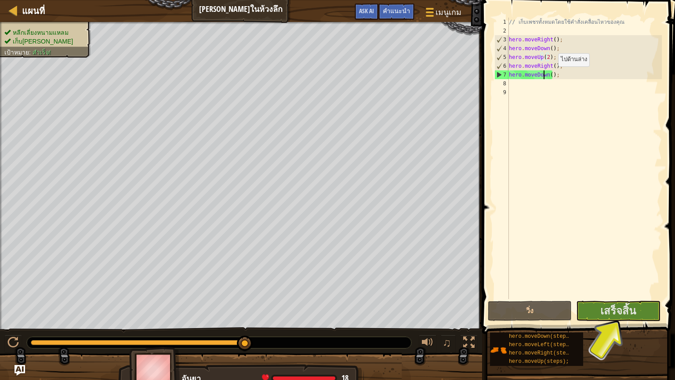
click at [543, 75] on div "// เก็บเพชรทั้งหมดโดยใช้คำสั่งเคลื่อนไหวของคุณ hero . moveRight ( ) ; hero . mo…" at bounding box center [584, 167] width 155 height 299
type textarea "hero.moveDown(2);"
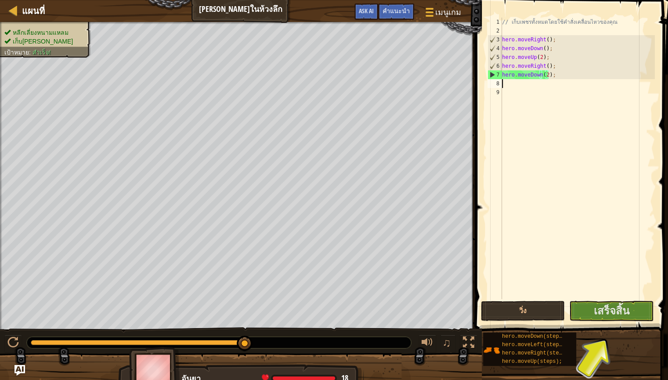
scroll to position [4, 0]
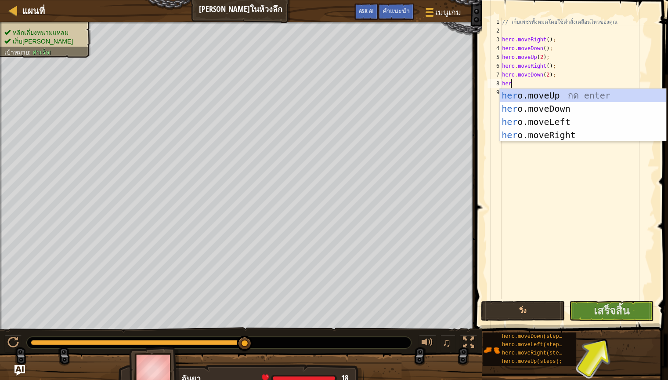
type textarea "hero"
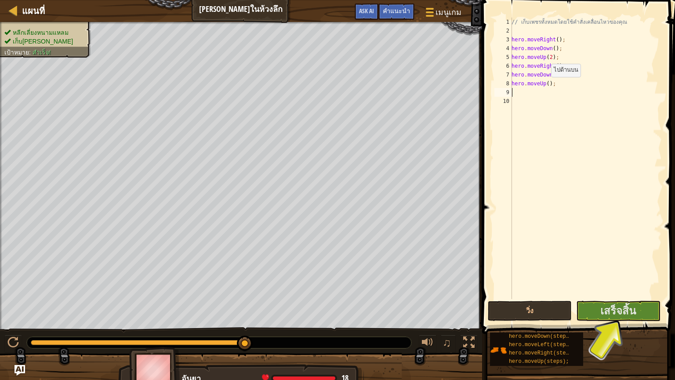
click at [539, 86] on div "// เก็บเพชรทั้งหมดโดยใช้คำสั่งเคลื่อนไหวของคุณ hero . moveRight ( ) ; hero . mo…" at bounding box center [586, 167] width 152 height 299
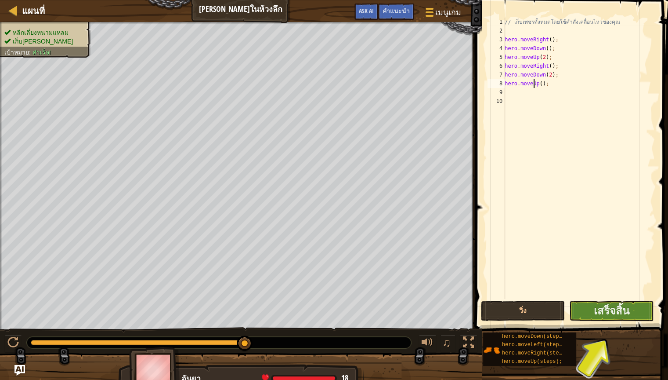
type textarea "hero.moveUp();"
click at [596, 282] on span "เสร็จสิ้น" at bounding box center [611, 310] width 36 height 14
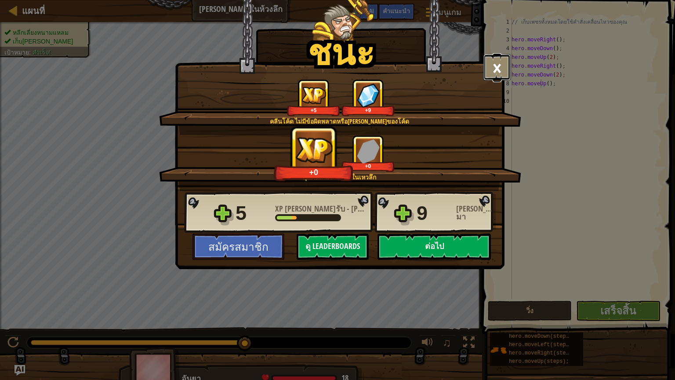
click at [484, 59] on button "×" at bounding box center [496, 67] width 27 height 26
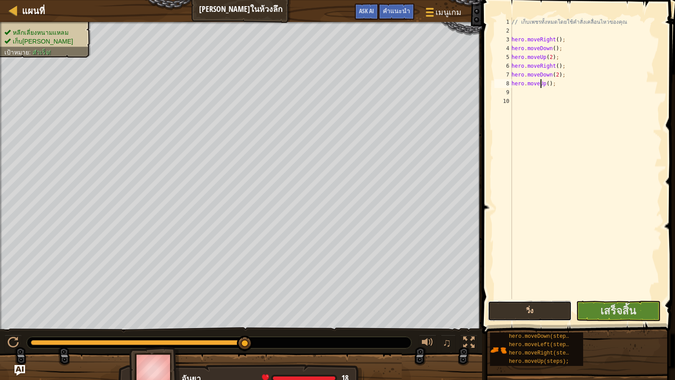
click at [530, 282] on button "วิ่ง" at bounding box center [530, 310] width 84 height 20
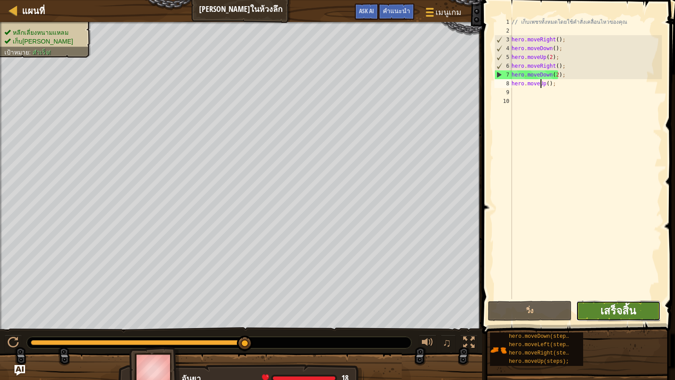
click at [613, 282] on span "เสร็จสิ้น" at bounding box center [618, 310] width 36 height 14
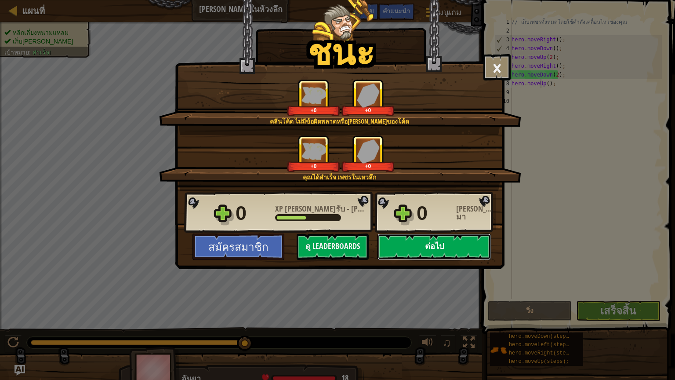
click at [409, 251] on button "ต่อไป" at bounding box center [433, 246] width 113 height 26
select select "th"
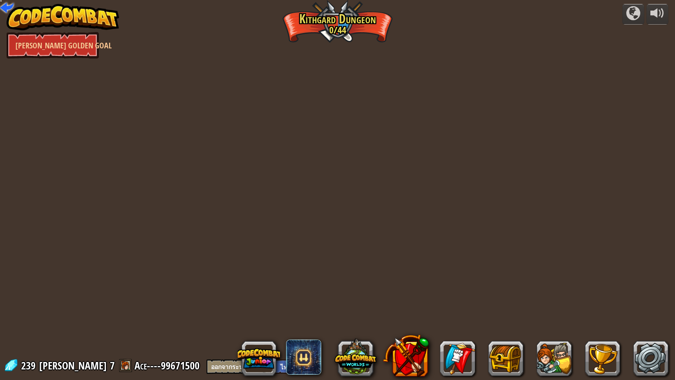
select select "th"
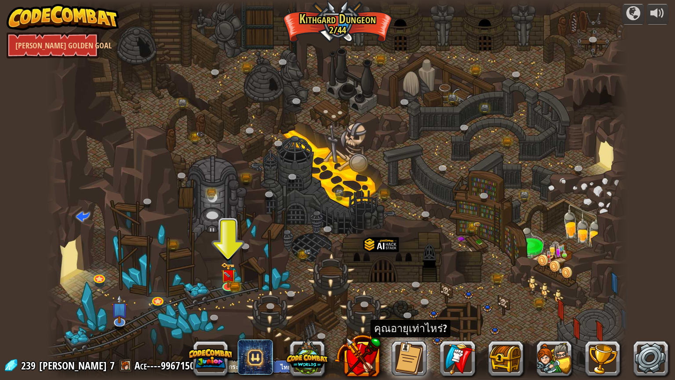
drag, startPoint x: 604, startPoint y: 144, endPoint x: 597, endPoint y: 147, distance: 7.7
click at [604, 144] on div at bounding box center [337, 190] width 581 height 380
